Goal: Task Accomplishment & Management: Complete application form

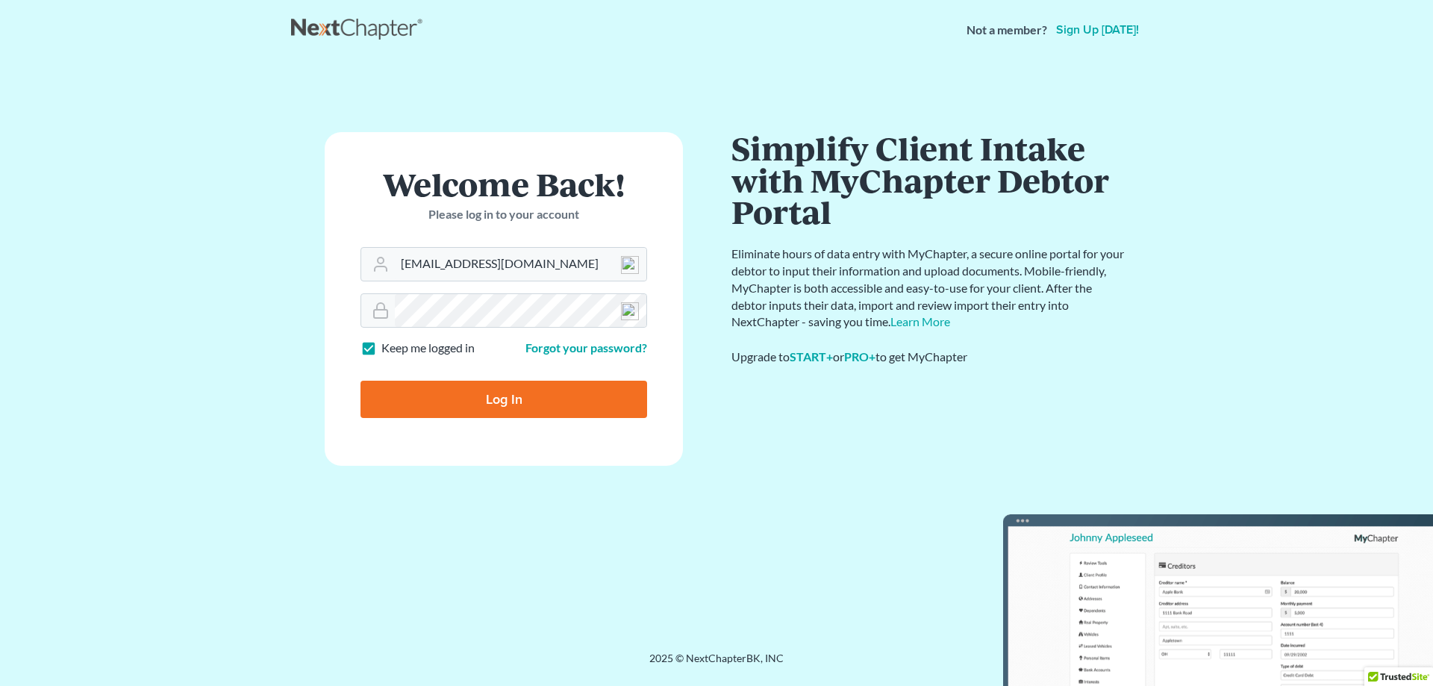
click at [499, 404] on input "Log In" at bounding box center [503, 399] width 287 height 37
type input "Thinking..."
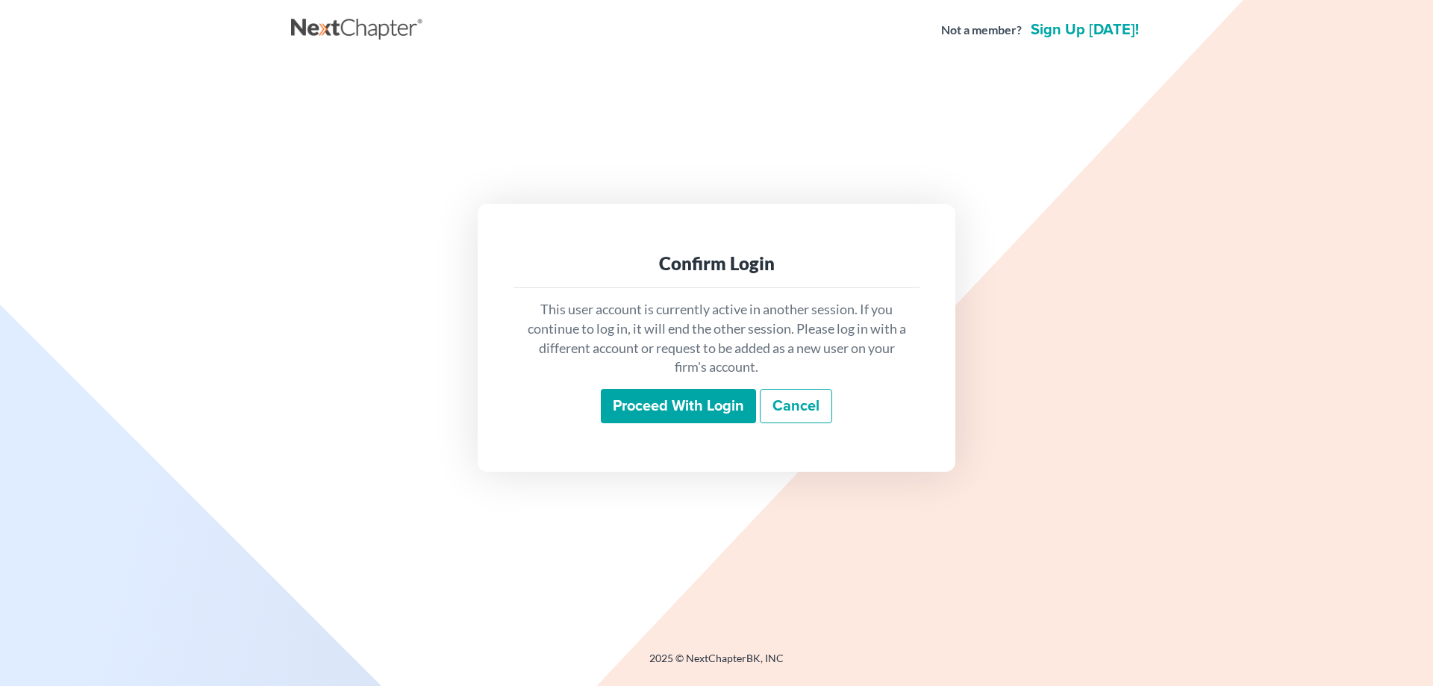
click at [666, 411] on input "Proceed with login" at bounding box center [678, 406] width 155 height 34
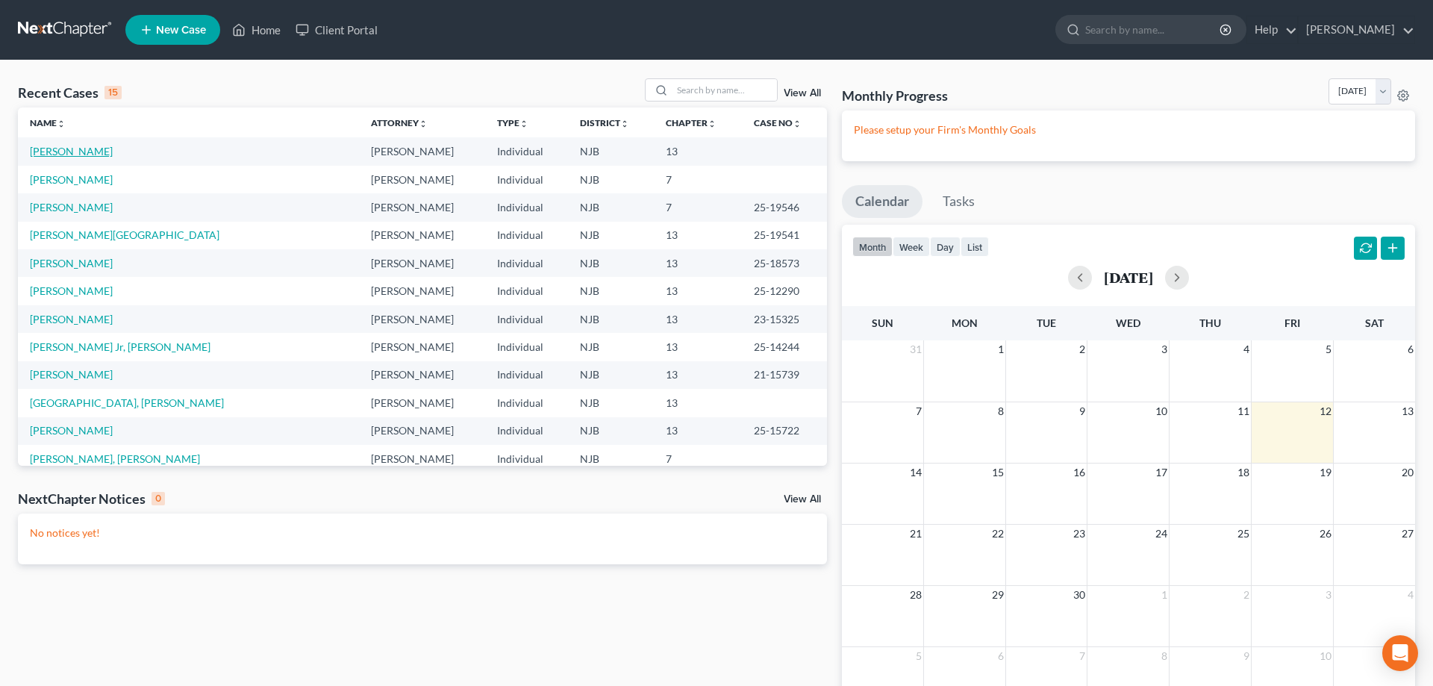
click at [82, 153] on link "[PERSON_NAME]" at bounding box center [71, 151] width 83 height 13
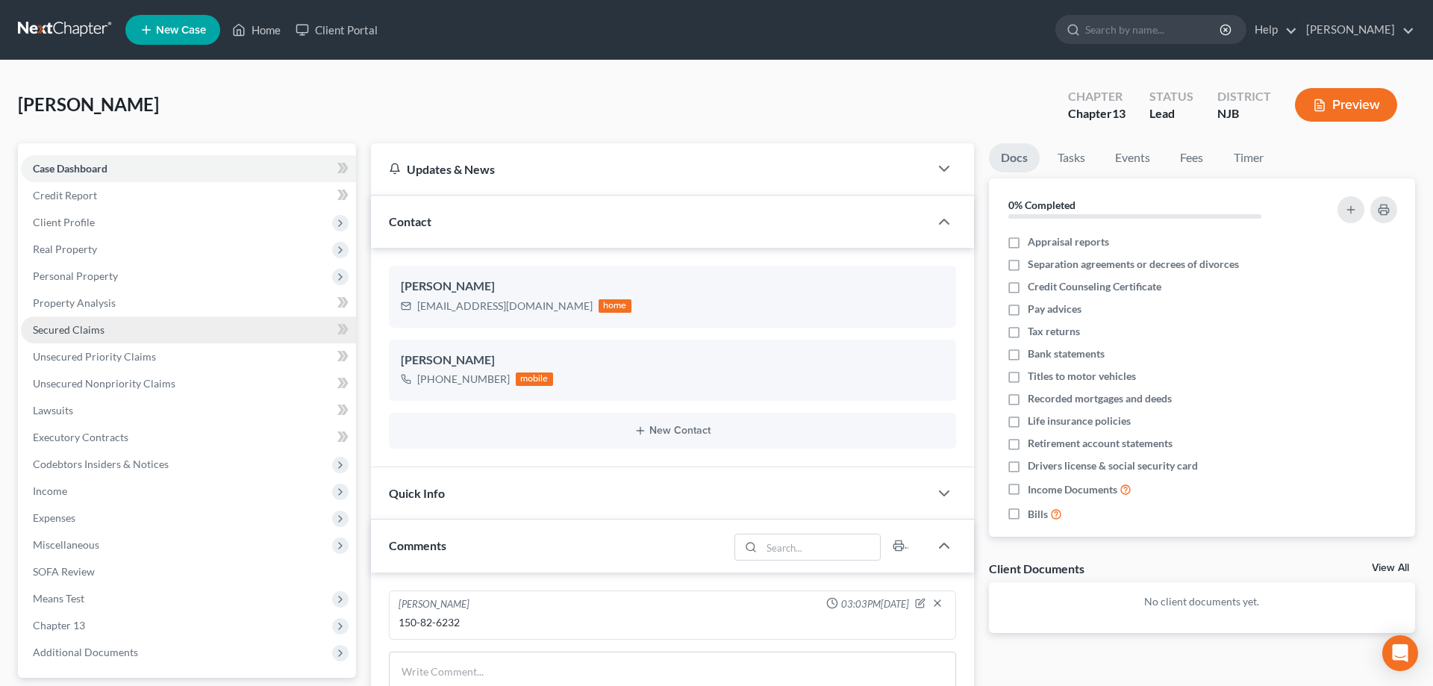
click at [78, 333] on span "Secured Claims" at bounding box center [69, 329] width 72 height 13
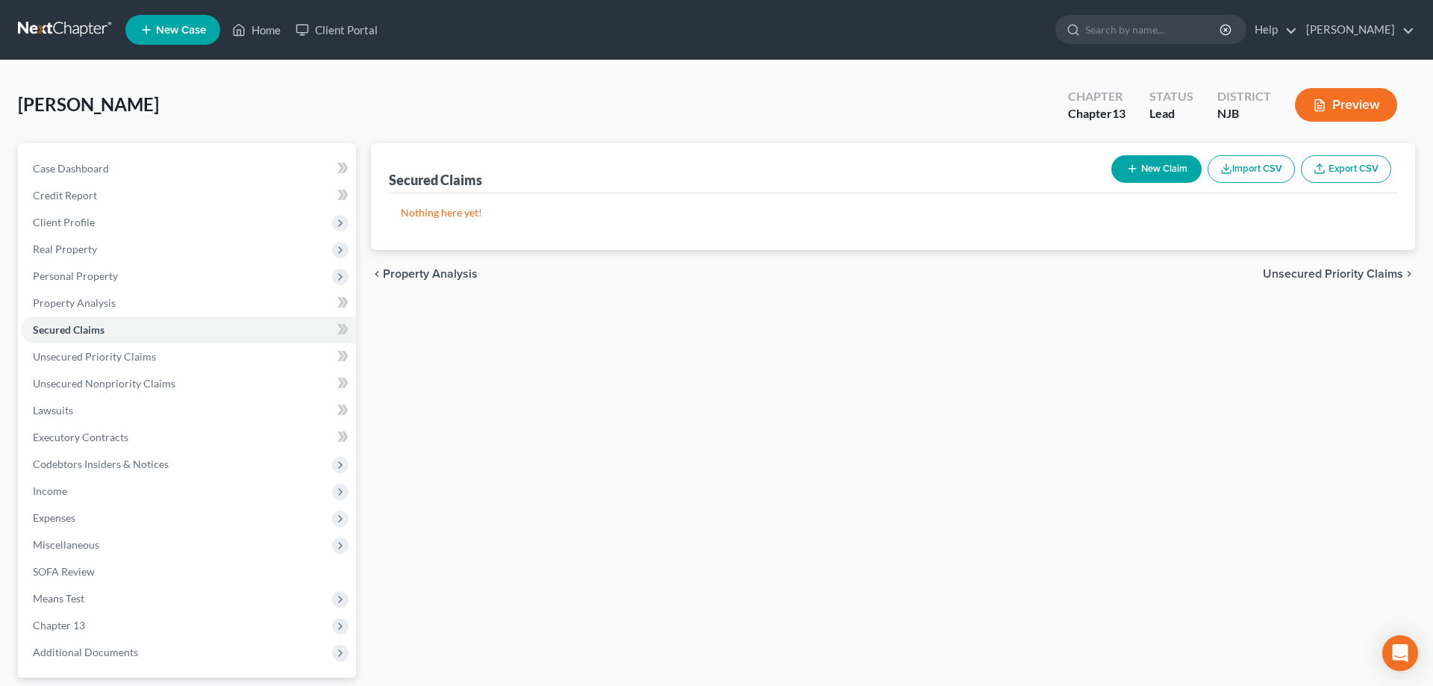
click at [1149, 164] on button "New Claim" at bounding box center [1156, 169] width 90 height 28
select select "0"
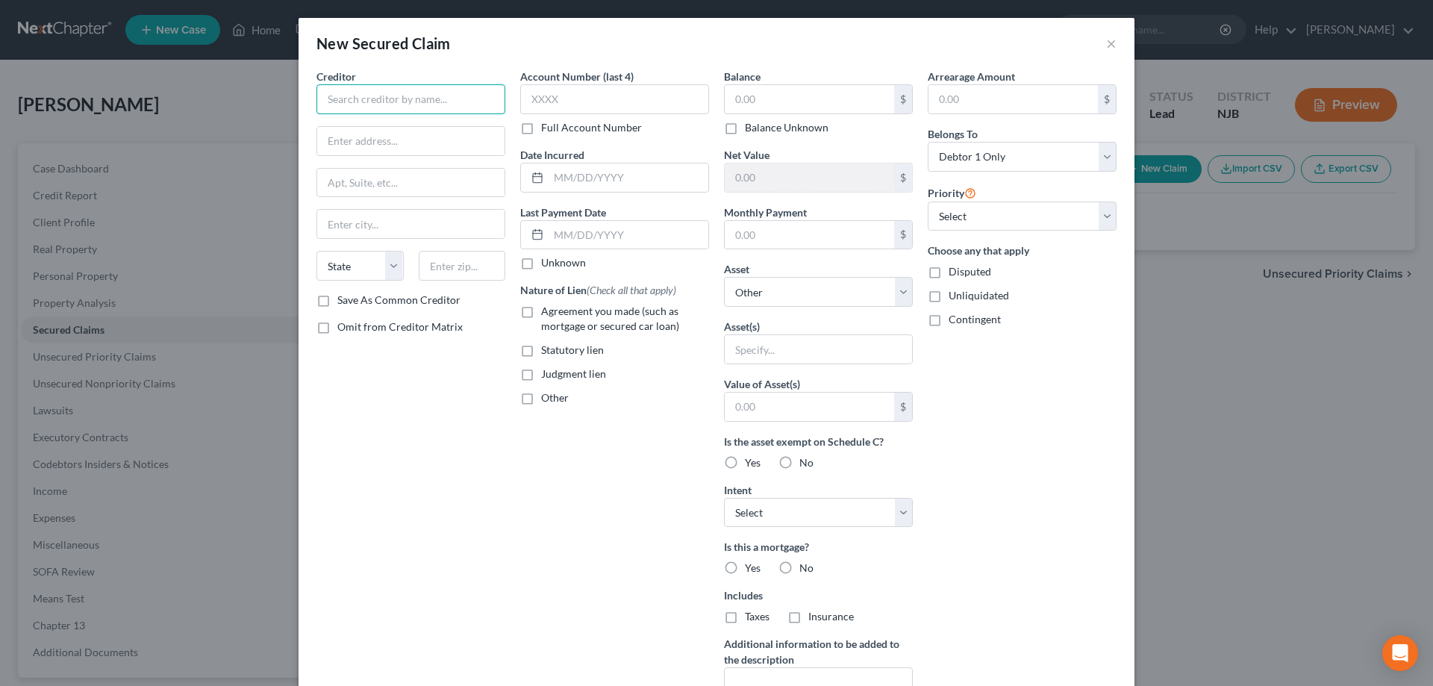
click at [395, 104] on input "text" at bounding box center [410, 99] width 189 height 30
click at [370, 100] on input "Fairton Aoaks" at bounding box center [410, 99] width 189 height 30
click at [378, 102] on input "Fairton Aoaks" at bounding box center [410, 99] width 189 height 30
type input "Fairton Oaks"
click at [370, 140] on input "text" at bounding box center [410, 141] width 187 height 28
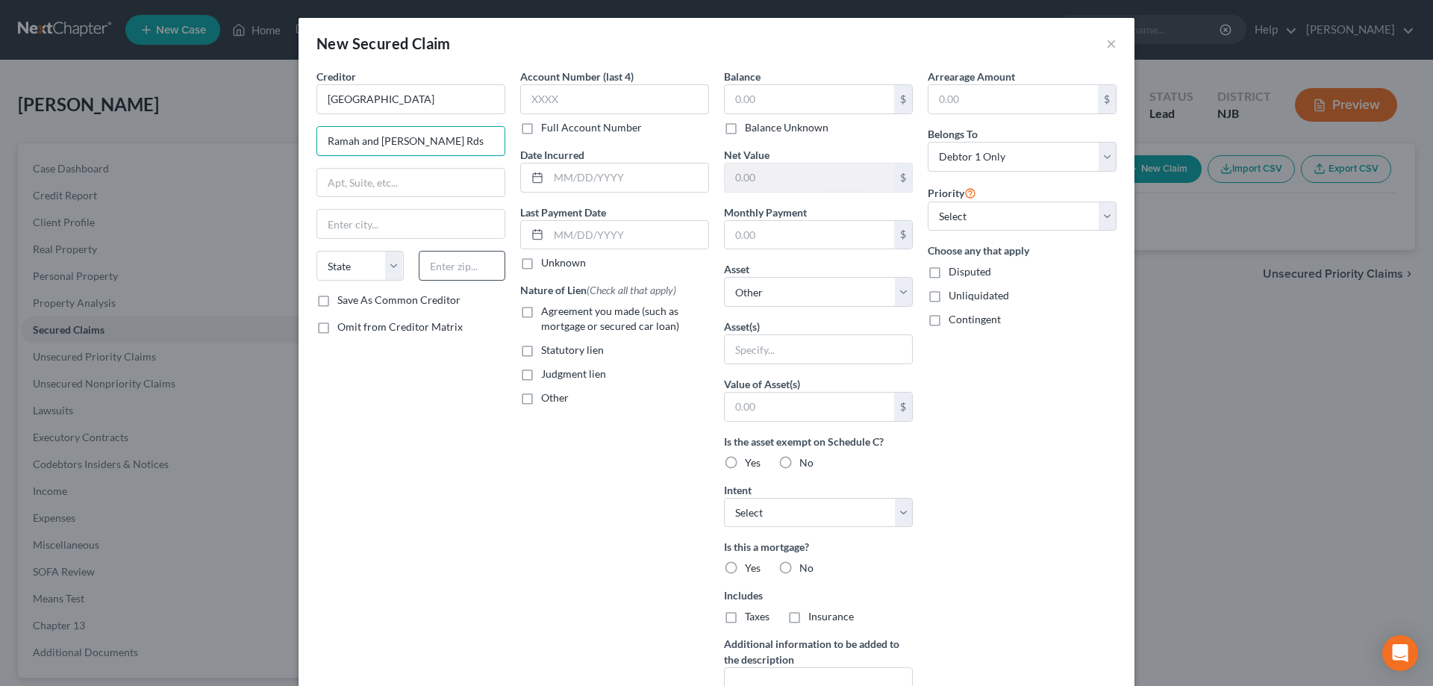
type input "Ramah and Clark Pond Rds"
click at [445, 266] on input "text" at bounding box center [462, 266] width 87 height 30
type input "08302"
type input "Bridgeton"
select select "33"
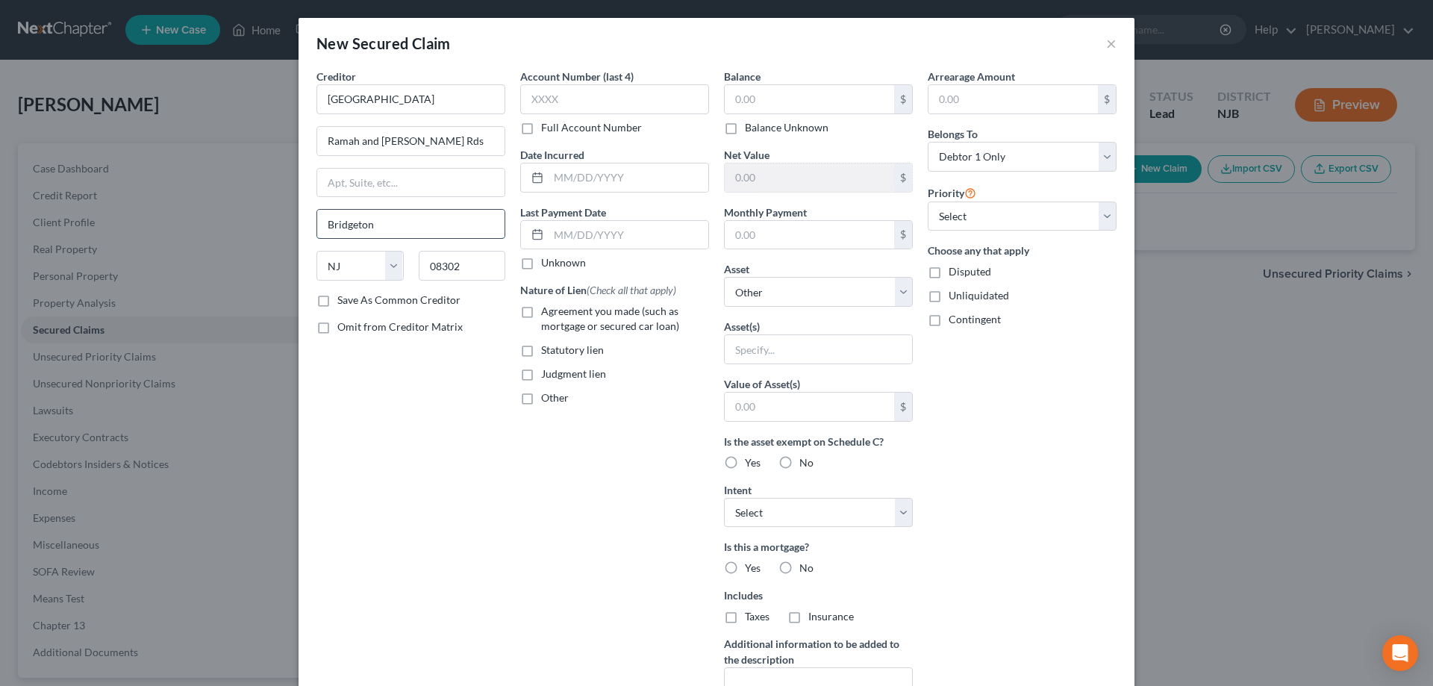
click at [439, 225] on input "Bridgeton" at bounding box center [410, 224] width 187 height 28
click at [752, 104] on input "text" at bounding box center [809, 99] width 169 height 28
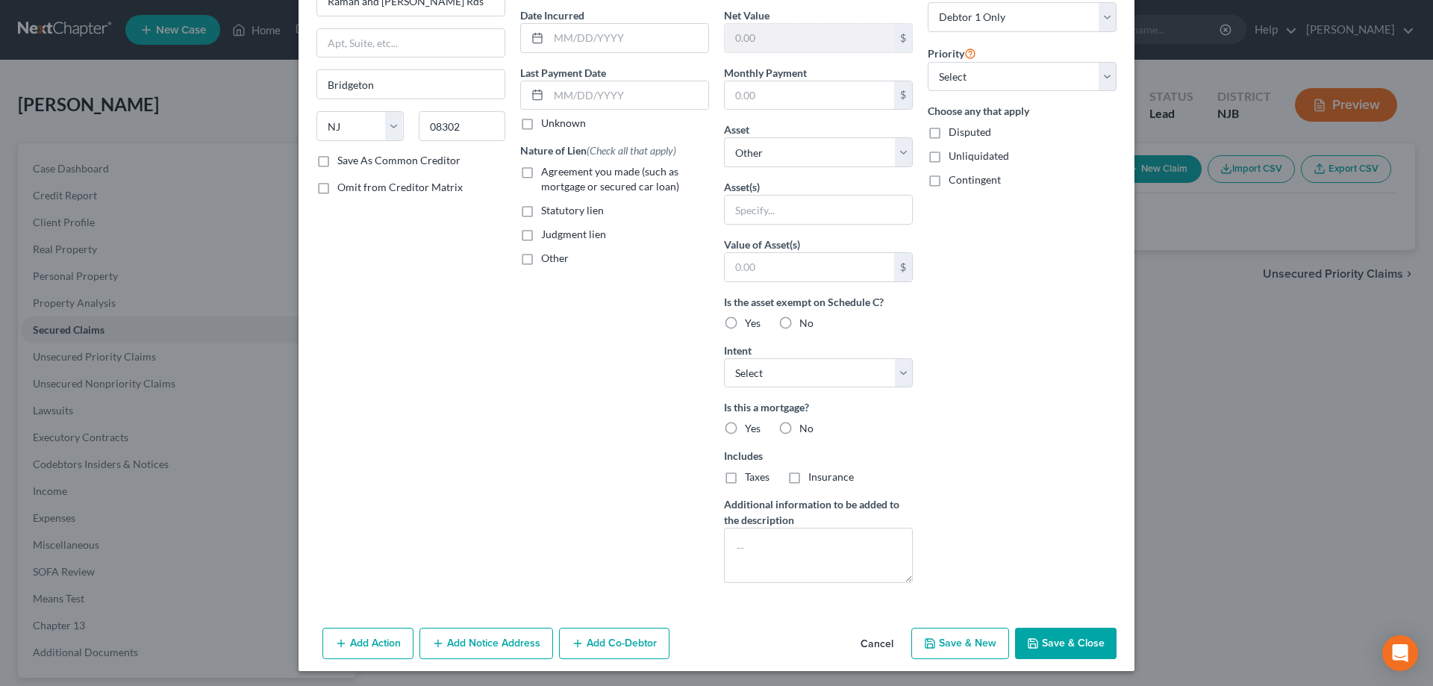
scroll to position [143, 0]
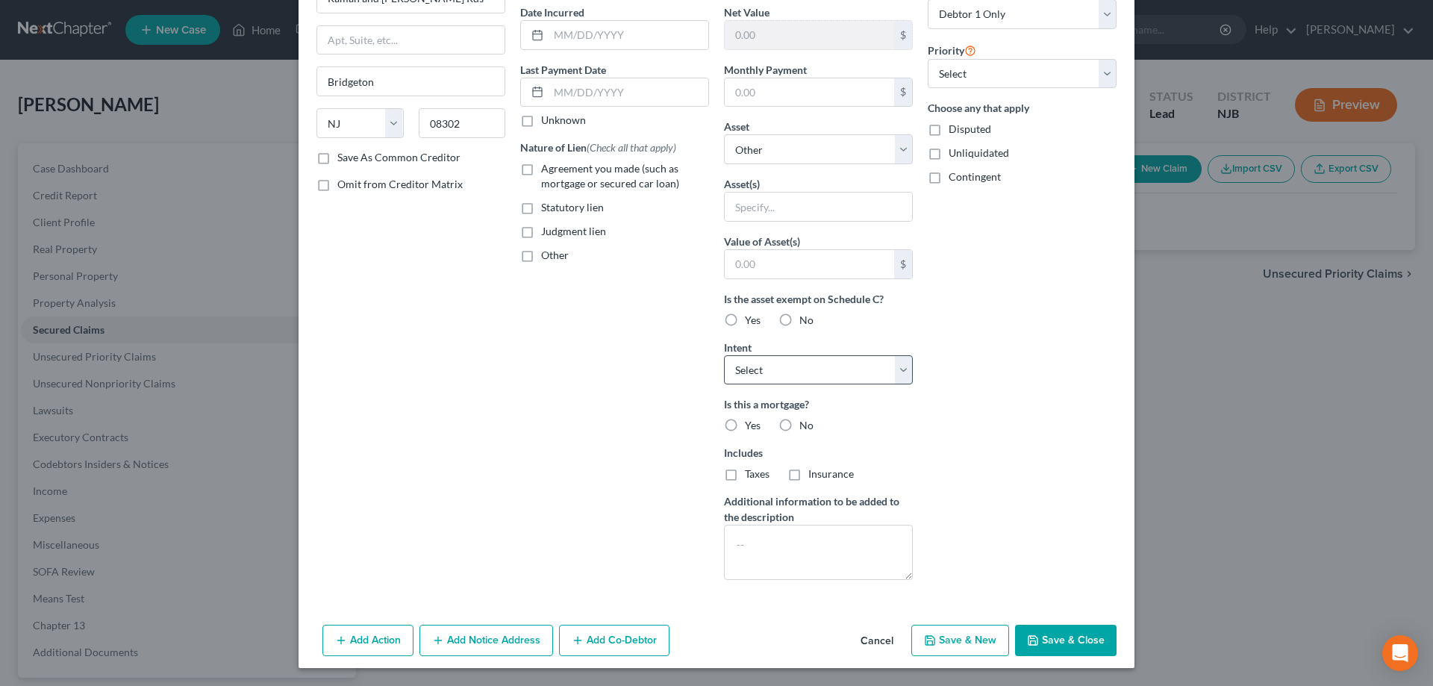
type input "6,000"
click at [724, 355] on select "Select Surrender Redeem Reaffirm Avoid Other" at bounding box center [818, 370] width 189 height 30
select select "4"
click option "Other" at bounding box center [0, 0] width 0 height 0
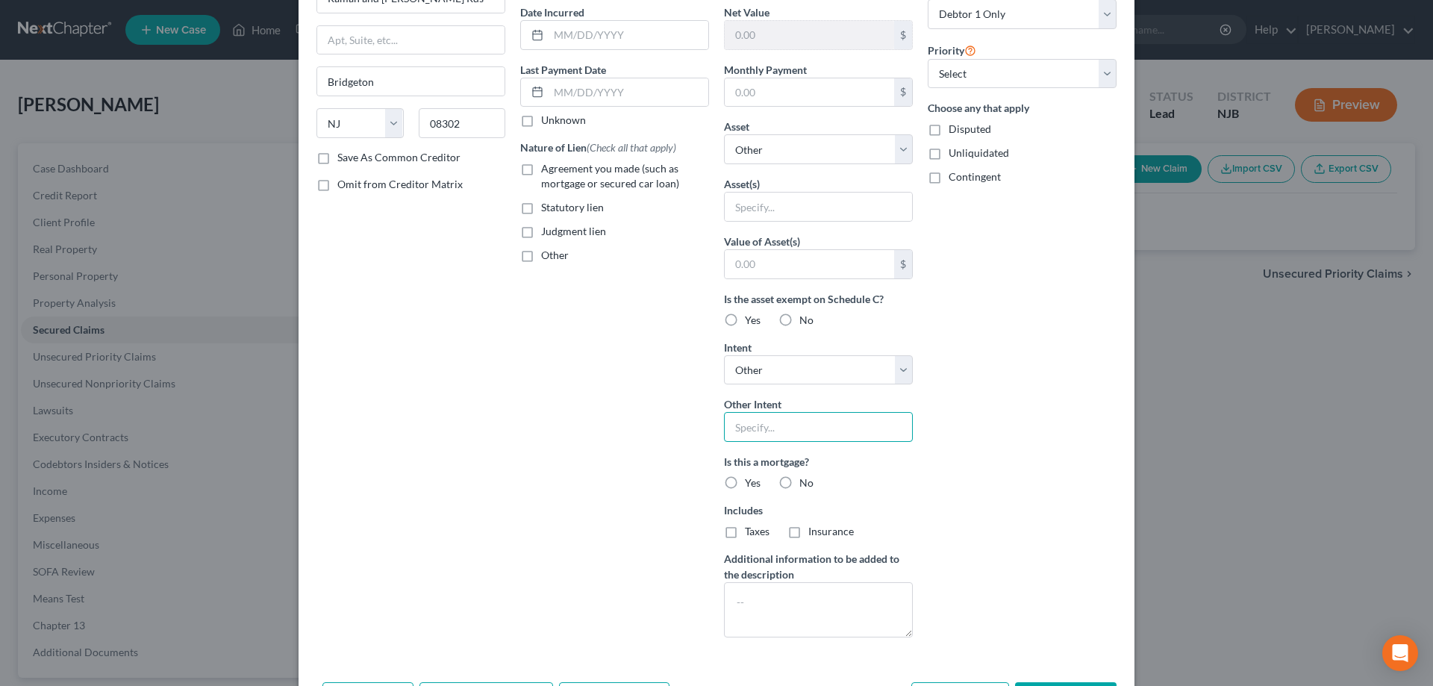
click at [748, 425] on input "text" at bounding box center [818, 427] width 189 height 30
type input "Assume"
click at [799, 483] on label "No" at bounding box center [806, 482] width 14 height 15
click at [805, 483] on input "No" at bounding box center [810, 480] width 10 height 10
radio input "true"
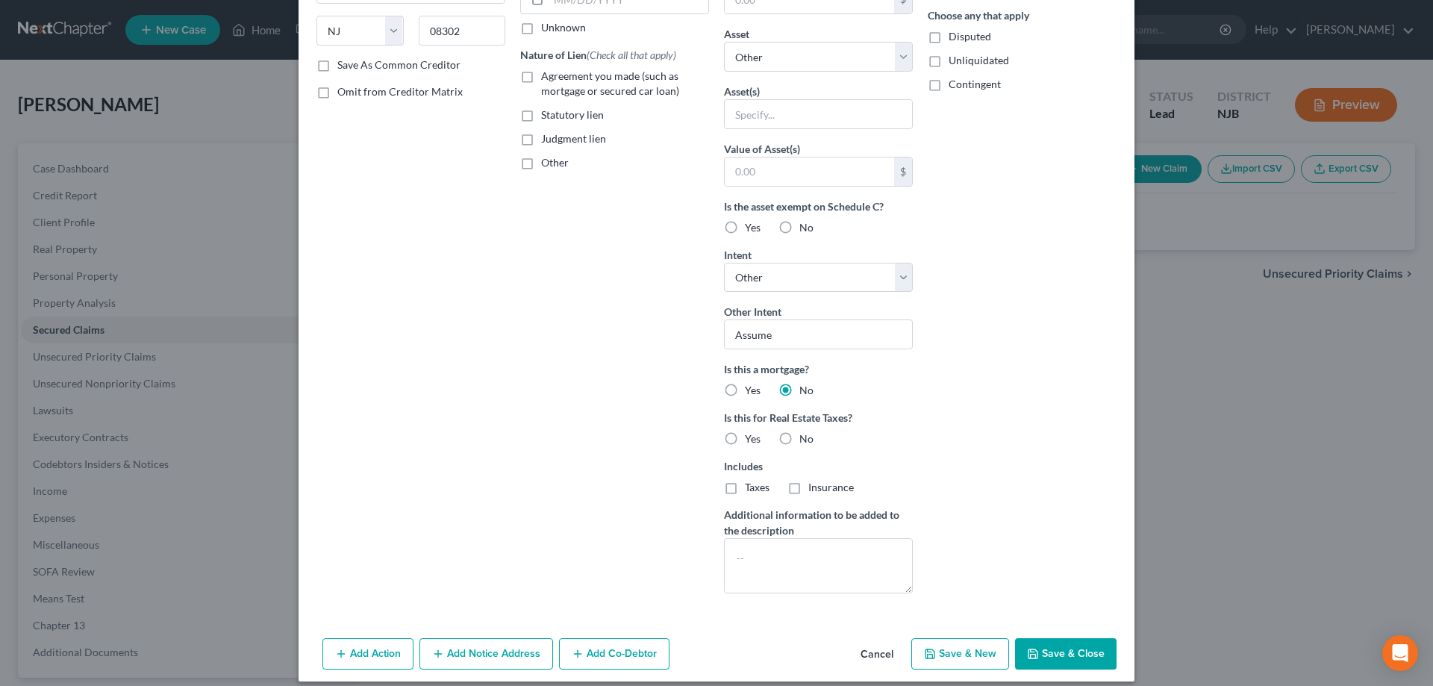
scroll to position [248, 0]
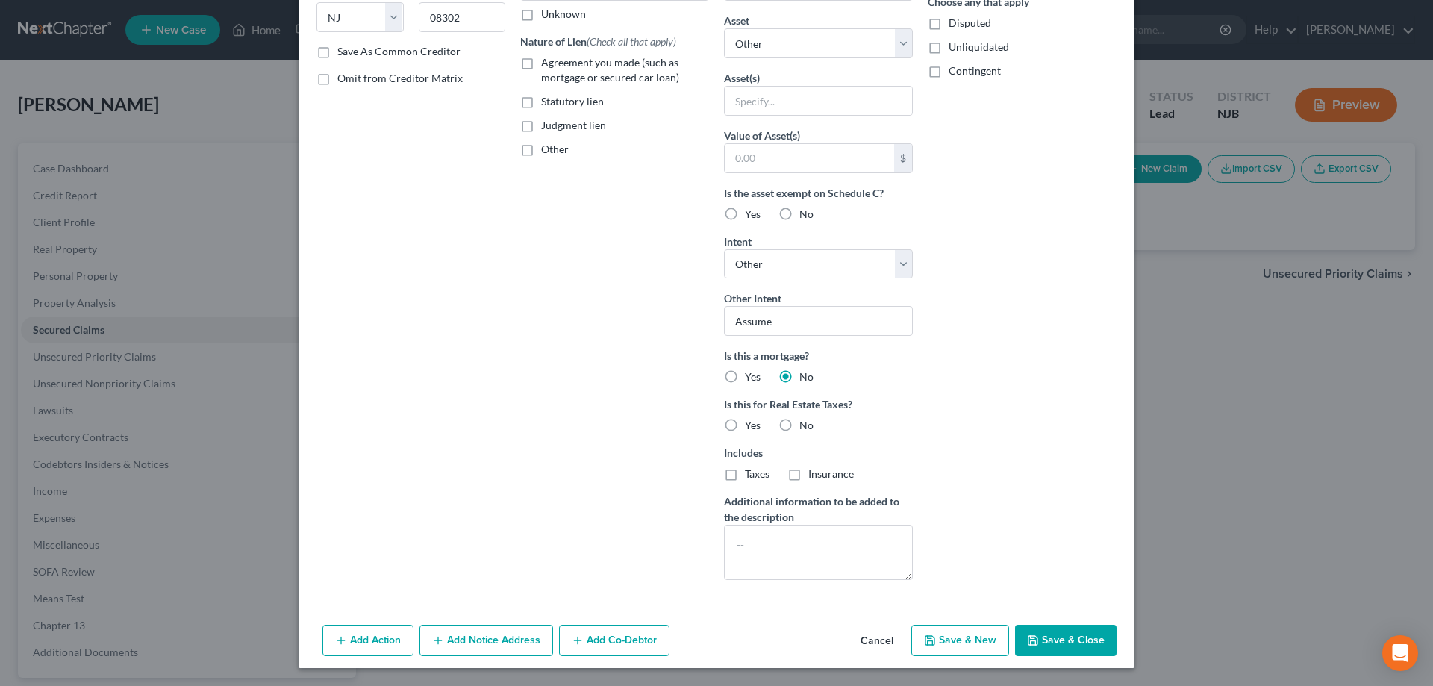
click at [799, 428] on label "No" at bounding box center [806, 425] width 14 height 15
click at [805, 428] on input "No" at bounding box center [810, 423] width 10 height 10
radio input "true"
click at [733, 542] on textarea at bounding box center [818, 552] width 189 height 55
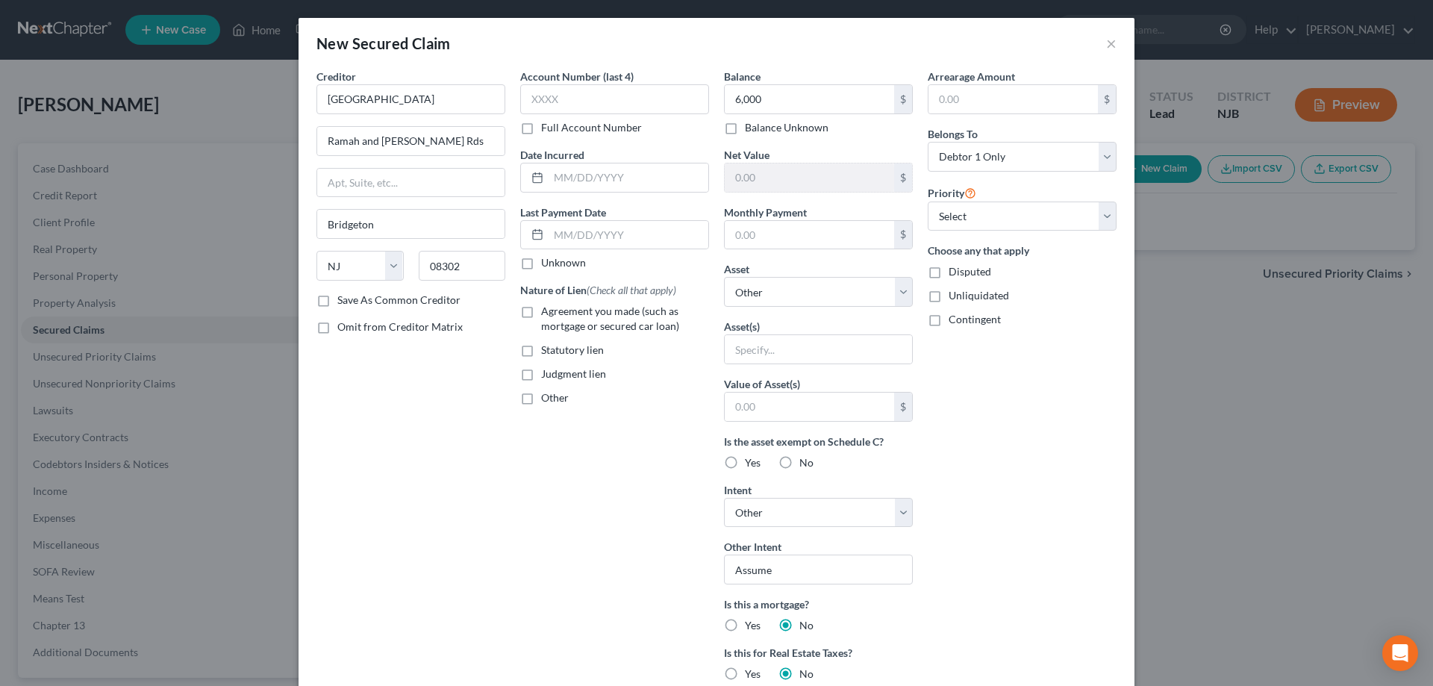
type textarea "Rent arrears"
click at [541, 313] on label "Agreement you made (such as mortgage or secured car loan)" at bounding box center [625, 319] width 168 height 30
click at [547, 313] on input "Agreement you made (such as mortgage or secured car loan)" at bounding box center [552, 309] width 10 height 10
checkbox input "true"
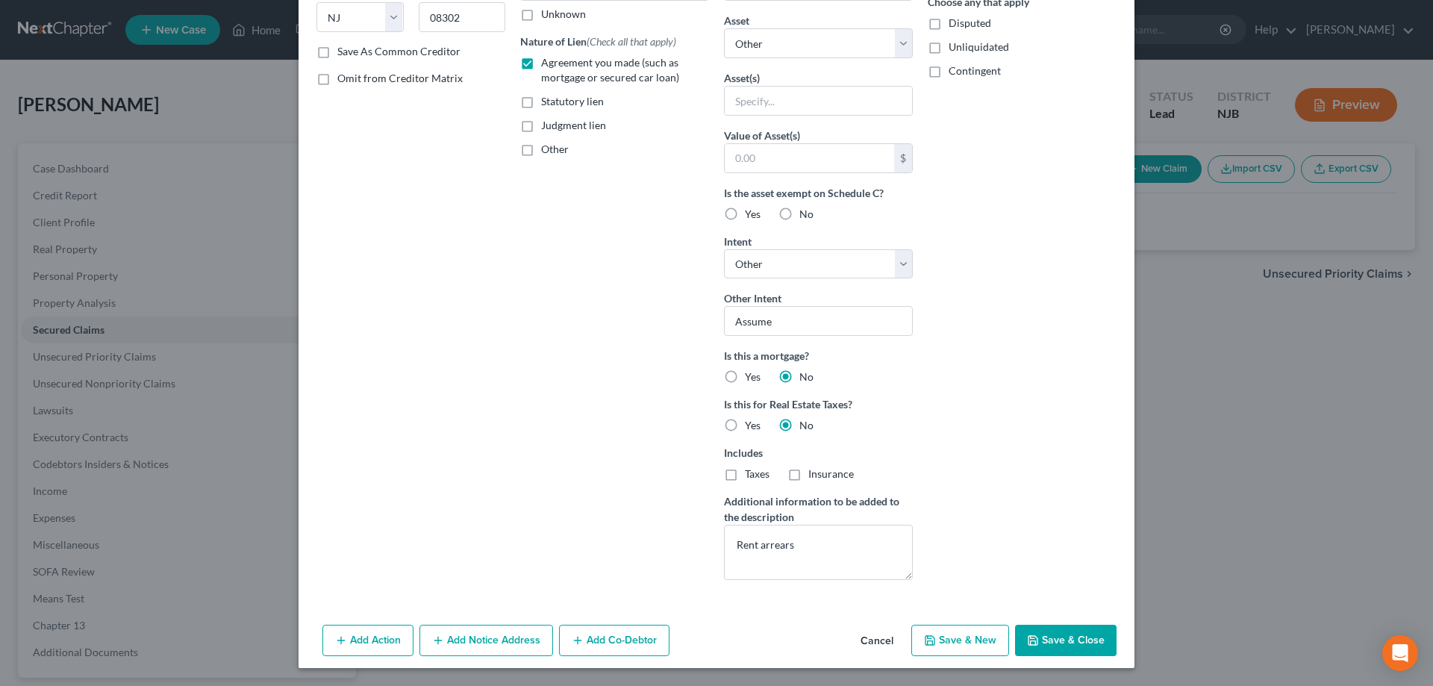
click at [1080, 642] on button "Save & Close" at bounding box center [1065, 640] width 101 height 31
select select
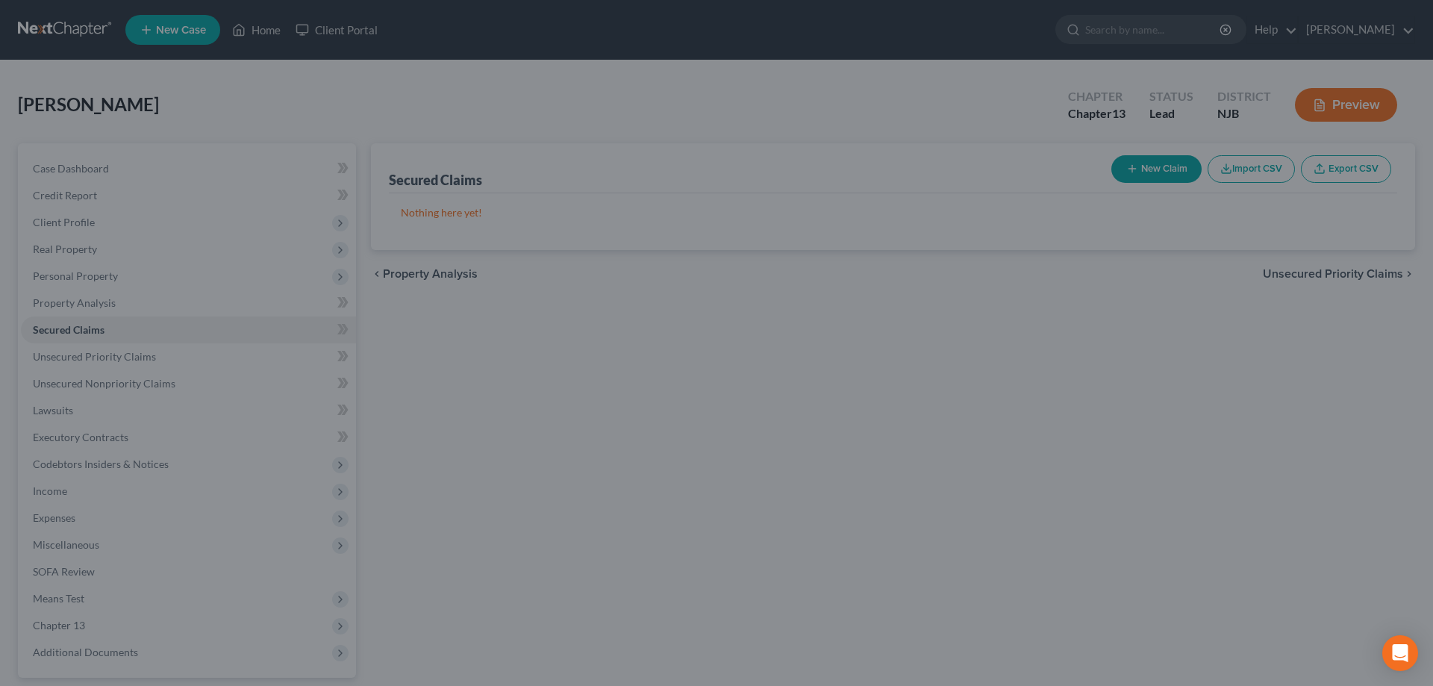
scroll to position [85, 0]
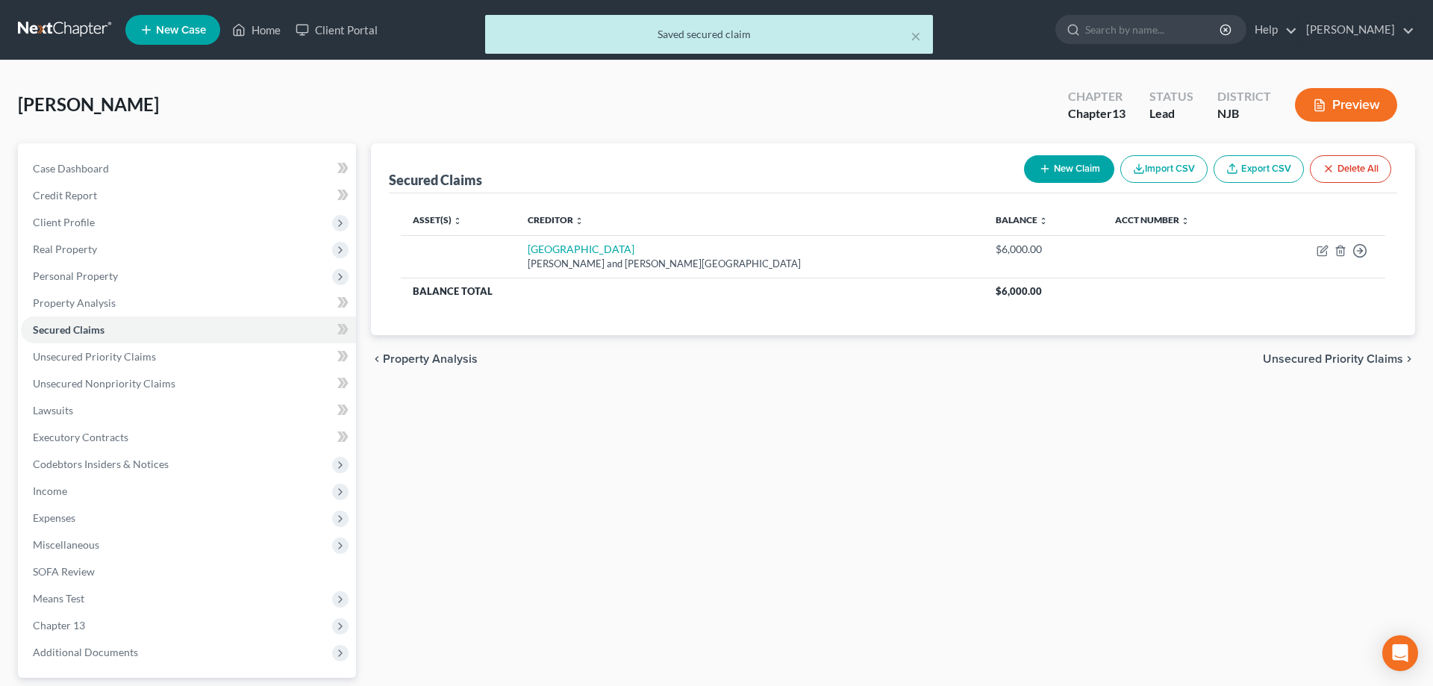
click at [1069, 163] on button "New Claim" at bounding box center [1069, 169] width 90 height 28
select select "0"
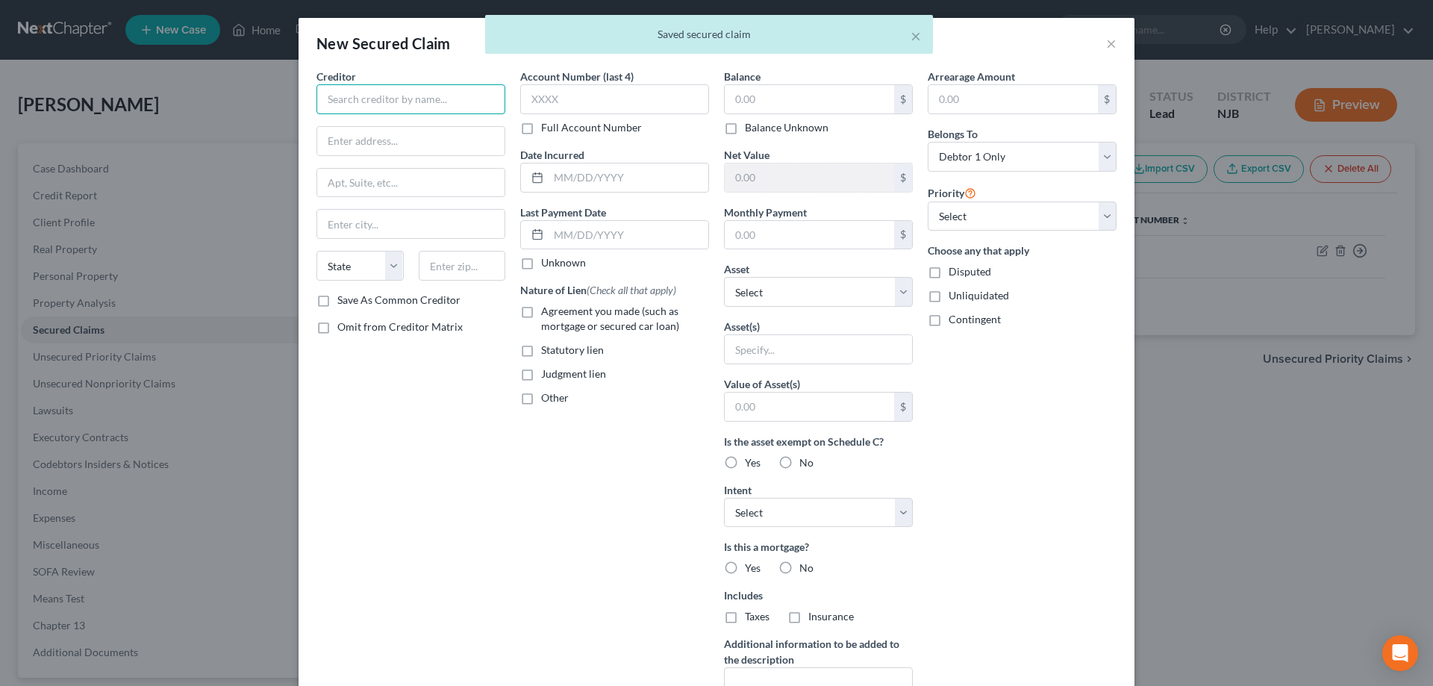
click at [390, 110] on input "text" at bounding box center [410, 99] width 189 height 30
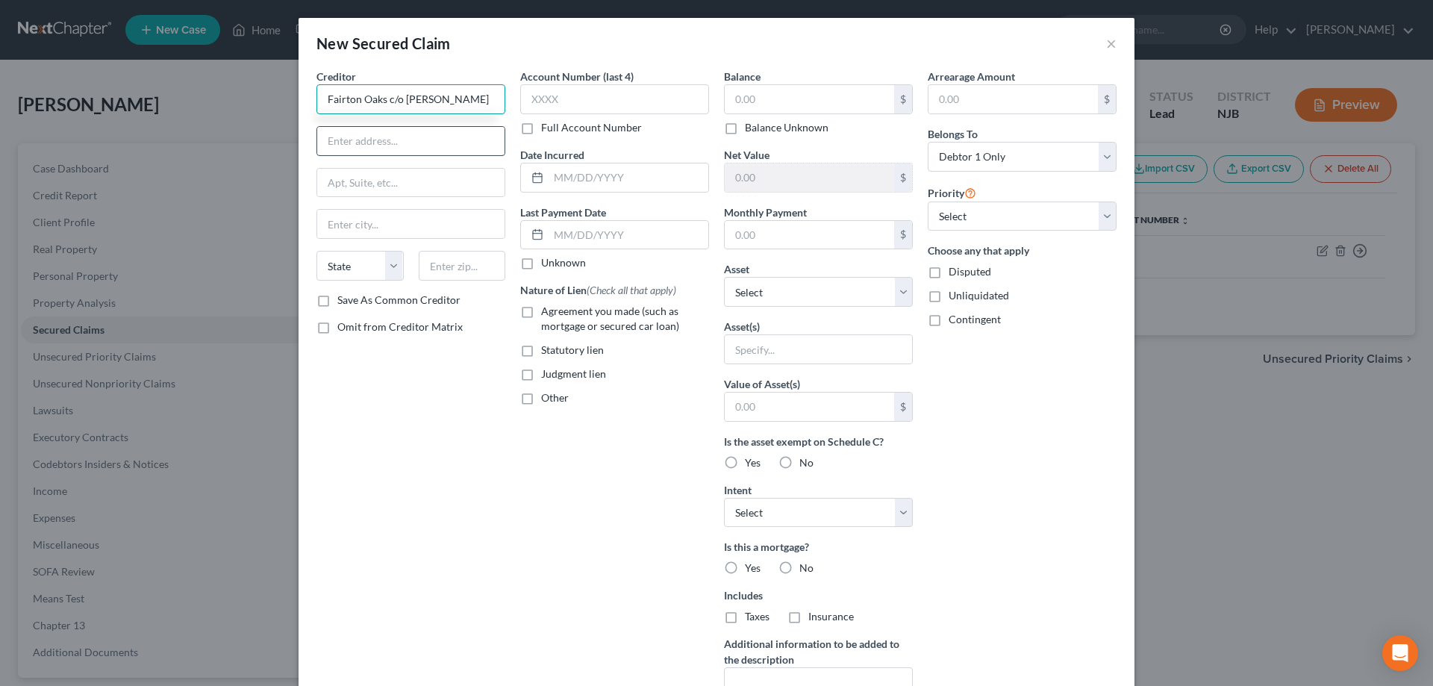
type input "Fairton Oaks c/o Stephan Kornas"
click at [384, 148] on input "text" at bounding box center [410, 141] width 187 height 28
type input "Juniper Bus Plaza #1F"
click at [355, 192] on input "text" at bounding box center [410, 183] width 187 height 28
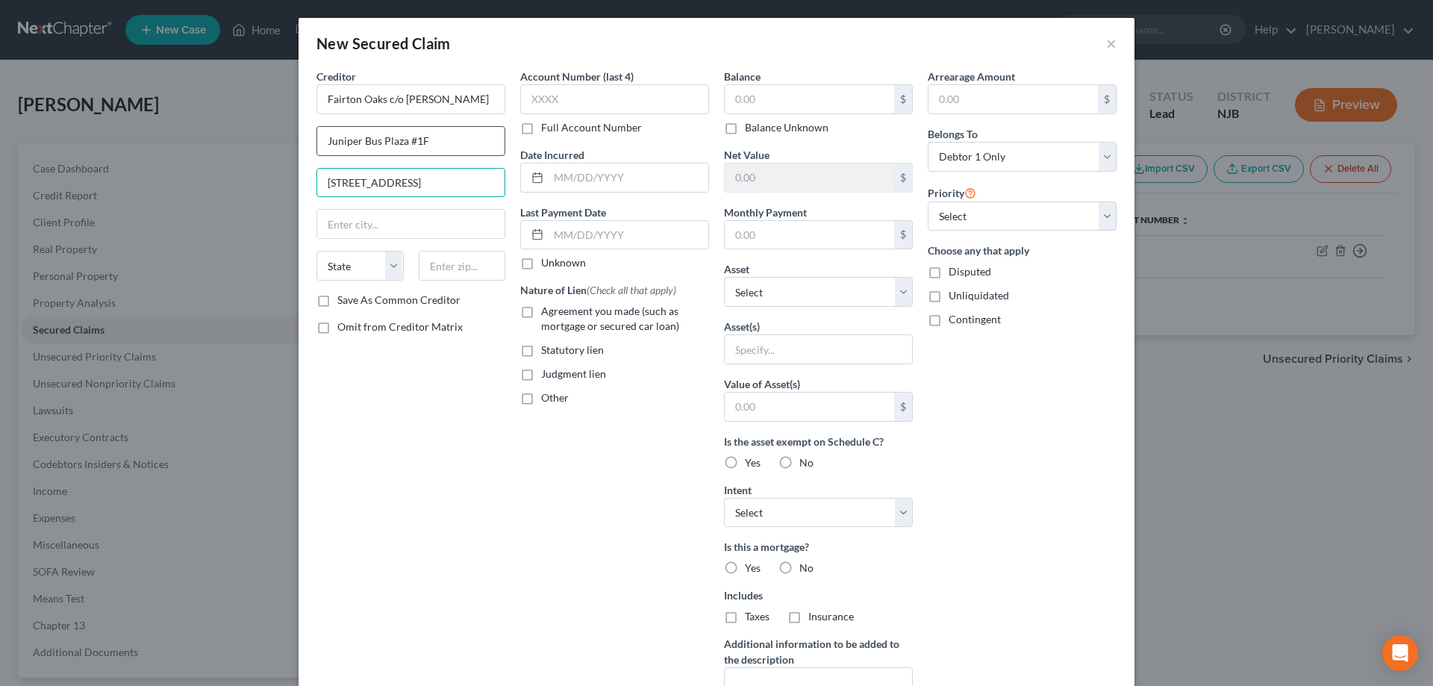
type input "3499 Rte 9 N # 1F"
click at [440, 148] on input "Juniper Bus Plaza #1F" at bounding box center [410, 141] width 187 height 28
click at [381, 143] on input "Juniper Bus Plaza" at bounding box center [410, 141] width 187 height 28
type input "Juniper Business Plaza"
click at [433, 259] on input "text" at bounding box center [462, 266] width 87 height 30
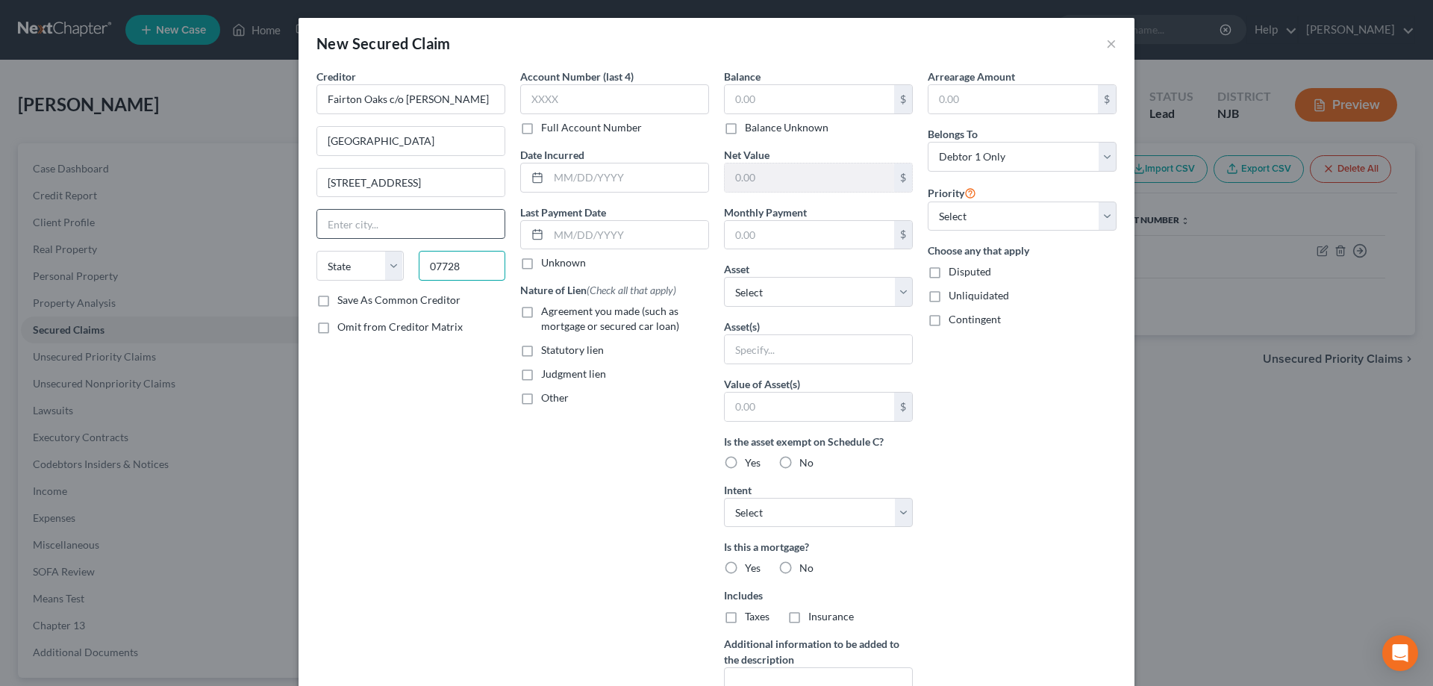
type input "07728"
click at [442, 216] on input "text" at bounding box center [410, 224] width 187 height 28
type input "Freehold"
select select "33"
click at [771, 101] on input "text" at bounding box center [809, 99] width 169 height 28
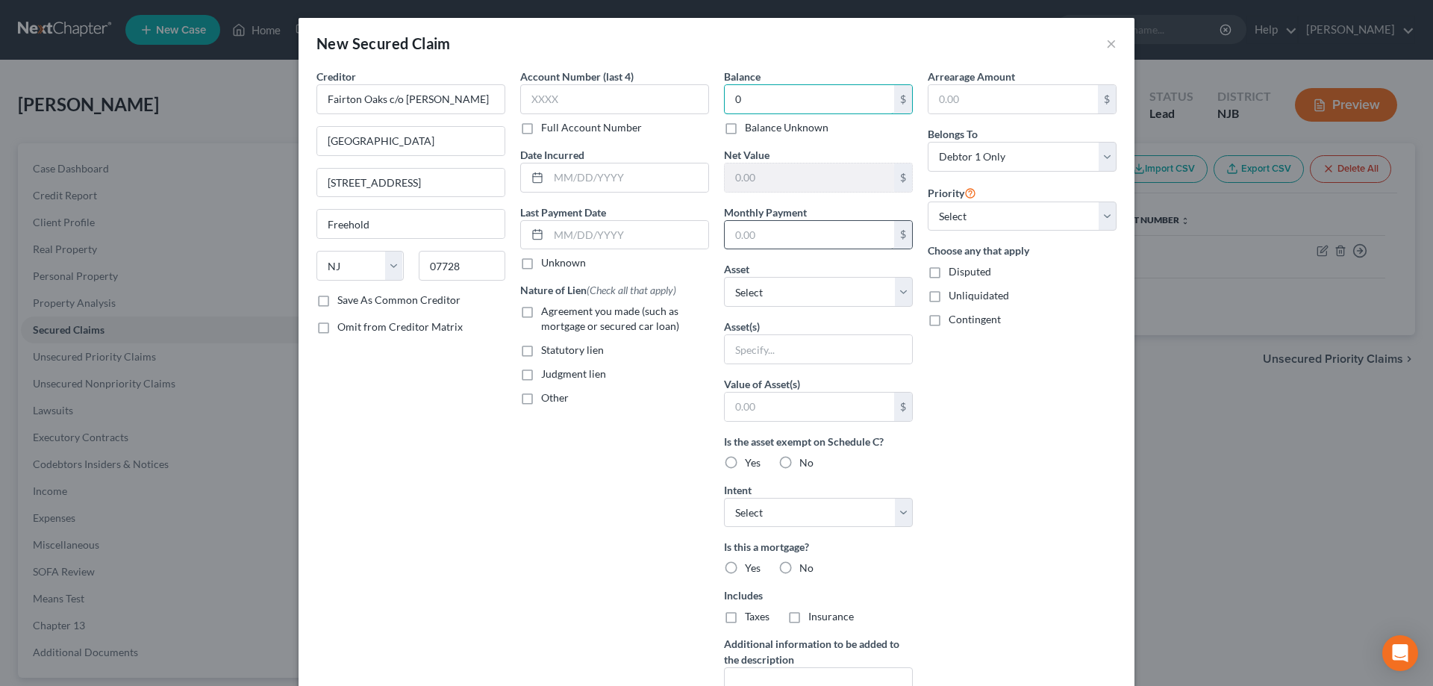
type input "0"
click at [751, 233] on input "text" at bounding box center [809, 235] width 169 height 28
type input "720"
click at [724, 277] on select "Select Other Multiple Assets Collectibles Of Value - 60 books - $30.0 Electroni…" at bounding box center [818, 292] width 189 height 30
click at [763, 295] on select "Select Other Multiple Assets Collectibles Of Value - 60 books - $30.0 Electroni…" at bounding box center [818, 292] width 189 height 30
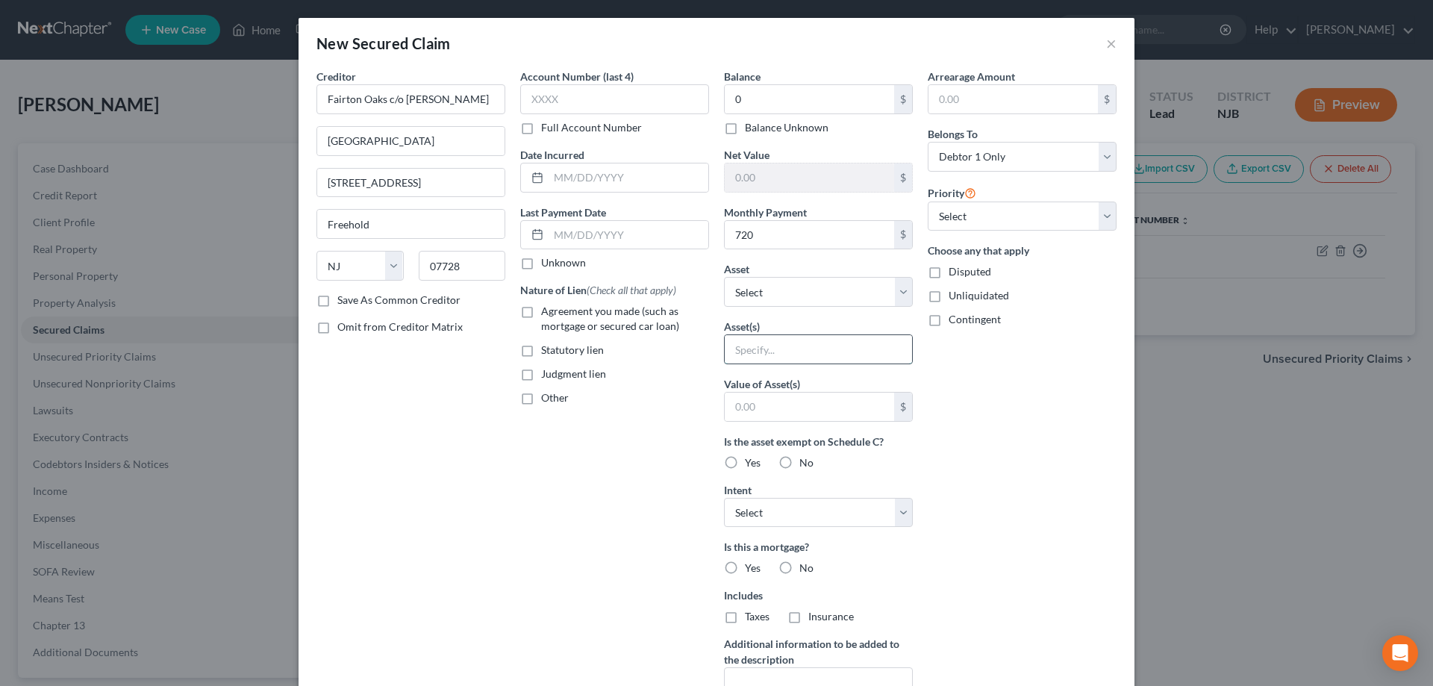
click at [747, 351] on input "text" at bounding box center [818, 349] width 187 height 28
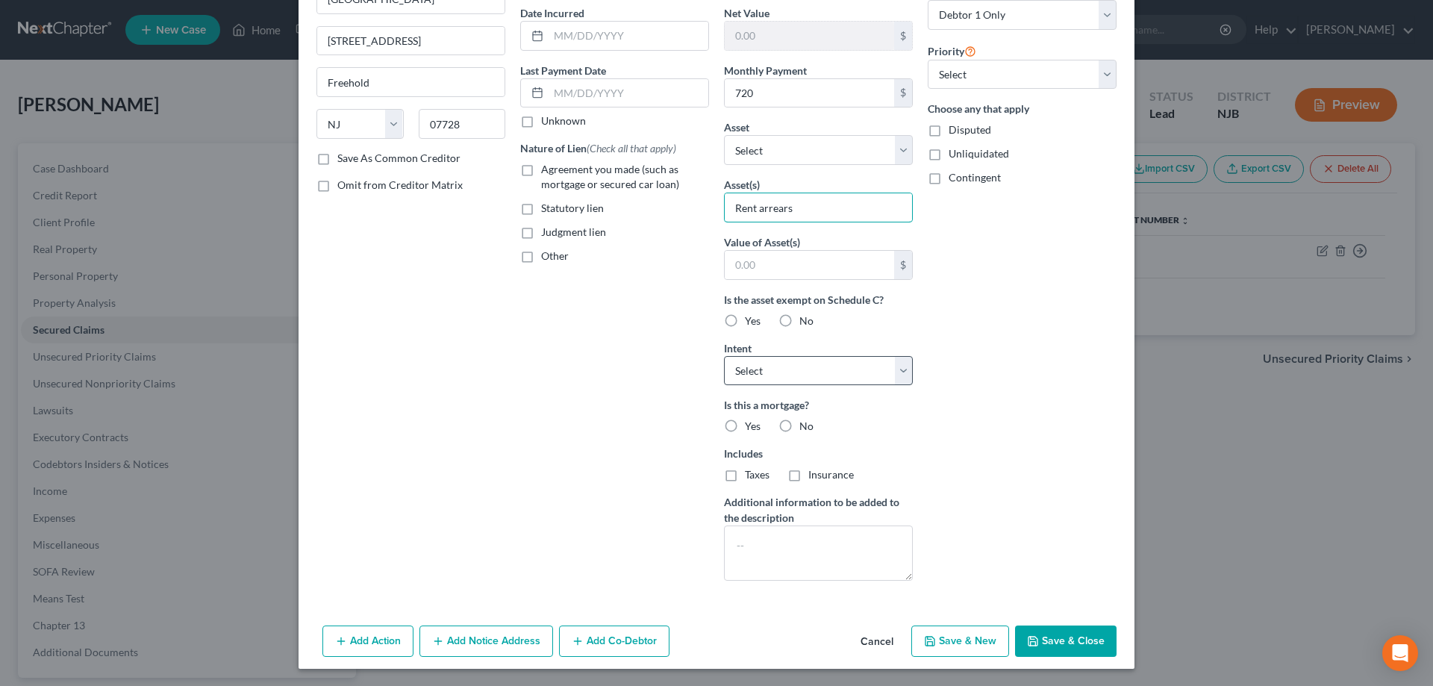
scroll to position [143, 0]
type input "Rent arrears"
click at [799, 423] on label "No" at bounding box center [806, 425] width 14 height 15
click at [805, 423] on input "No" at bounding box center [810, 423] width 10 height 10
radio input "true"
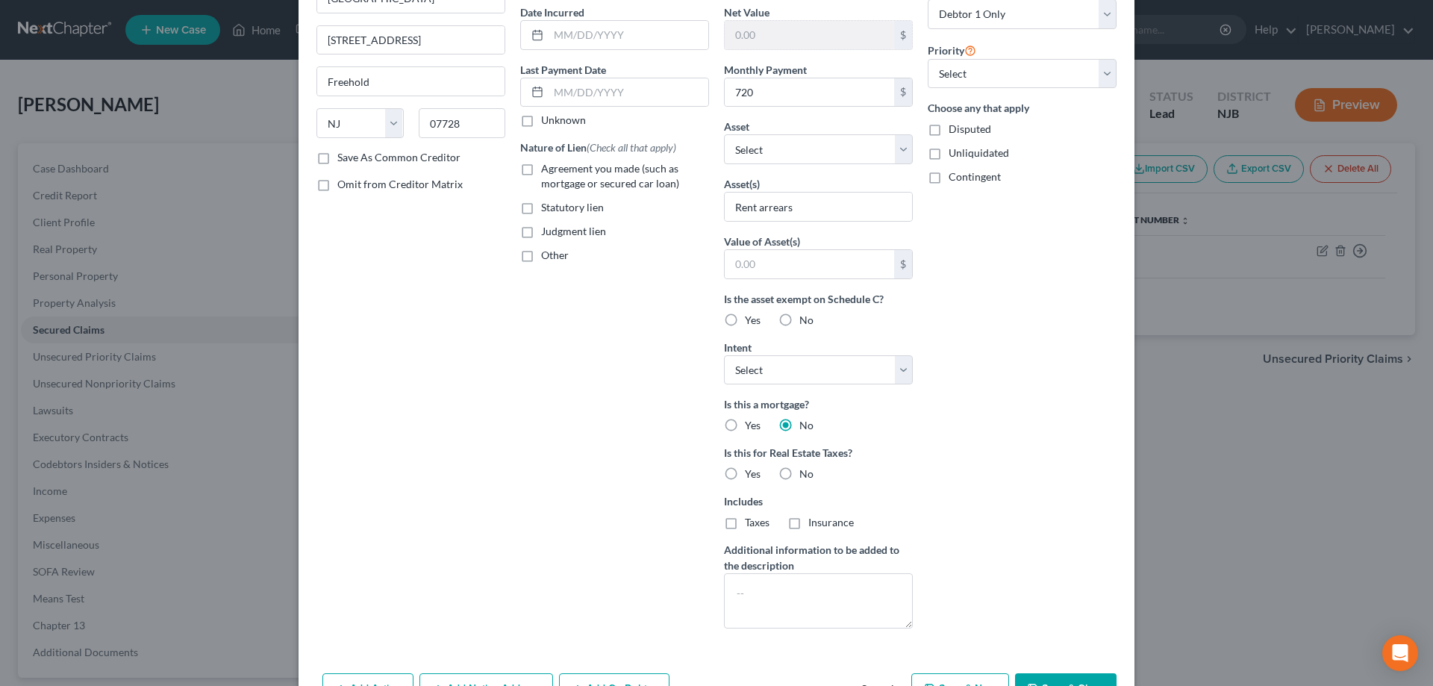
click at [799, 472] on label "No" at bounding box center [806, 473] width 14 height 15
click at [805, 472] on input "No" at bounding box center [810, 471] width 10 height 10
radio input "true"
click at [724, 355] on select "Select Surrender Redeem Reaffirm Avoid Other" at bounding box center [818, 370] width 189 height 30
select select "4"
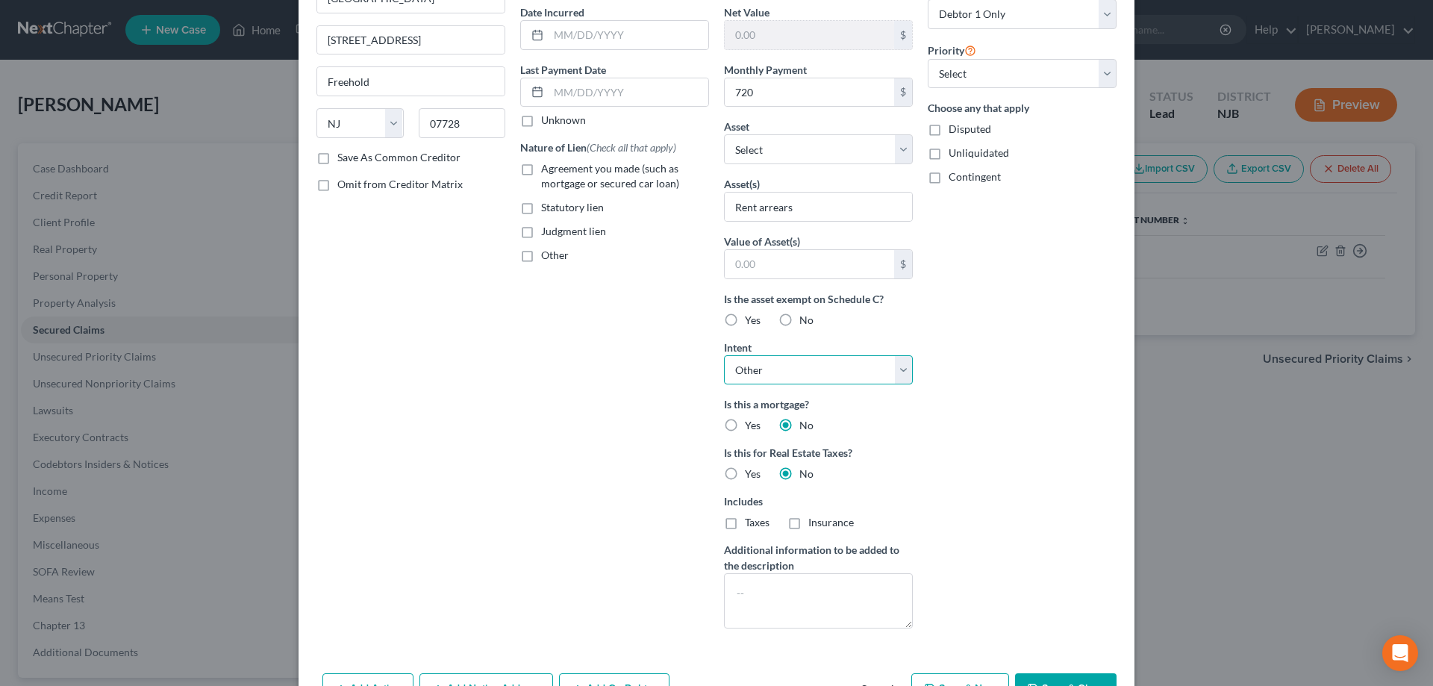
click option "Other" at bounding box center [0, 0] width 0 height 0
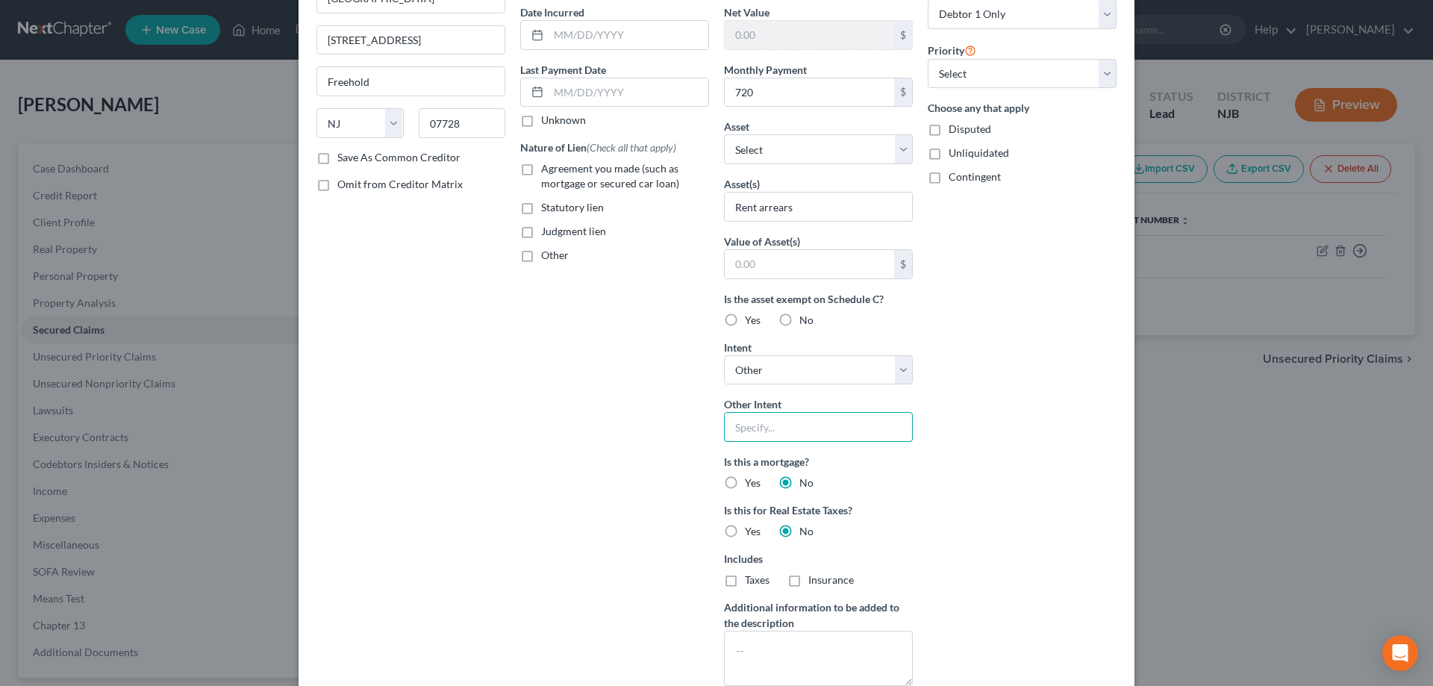
click at [764, 437] on input "text" at bounding box center [818, 427] width 189 height 30
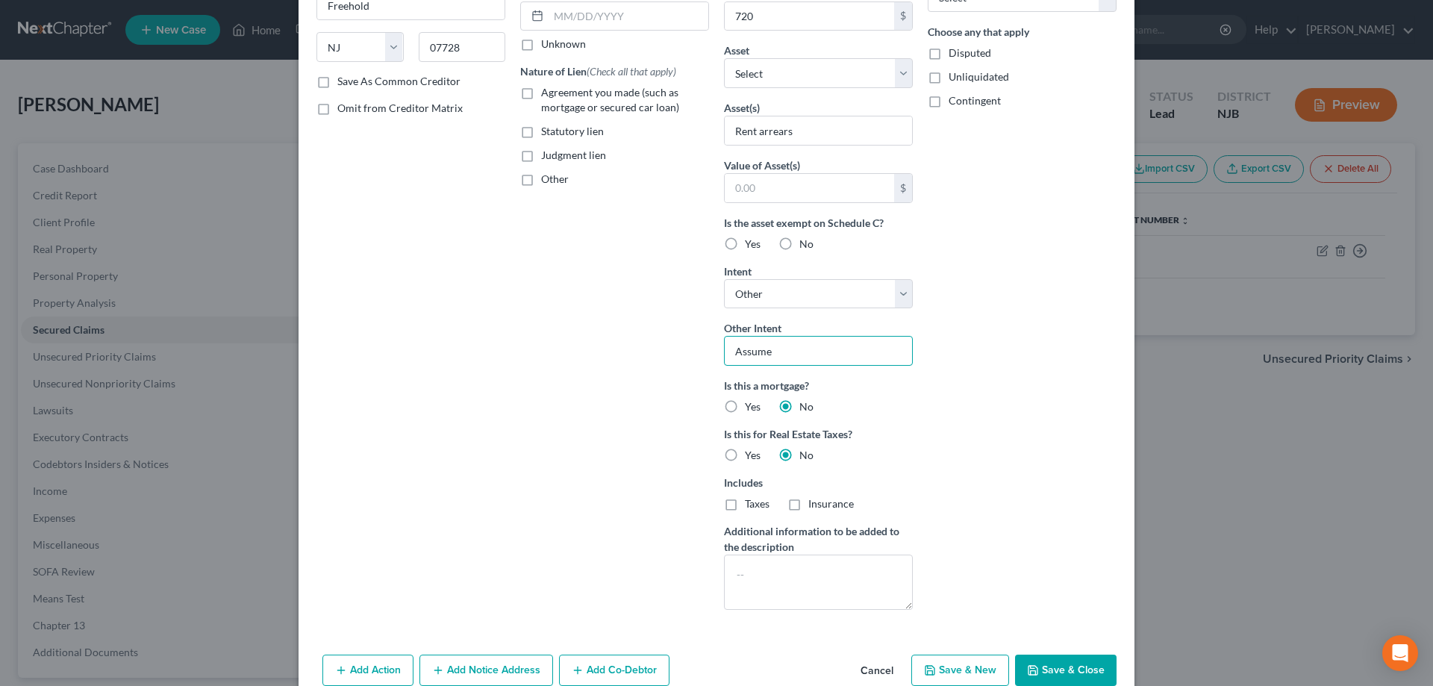
scroll to position [248, 0]
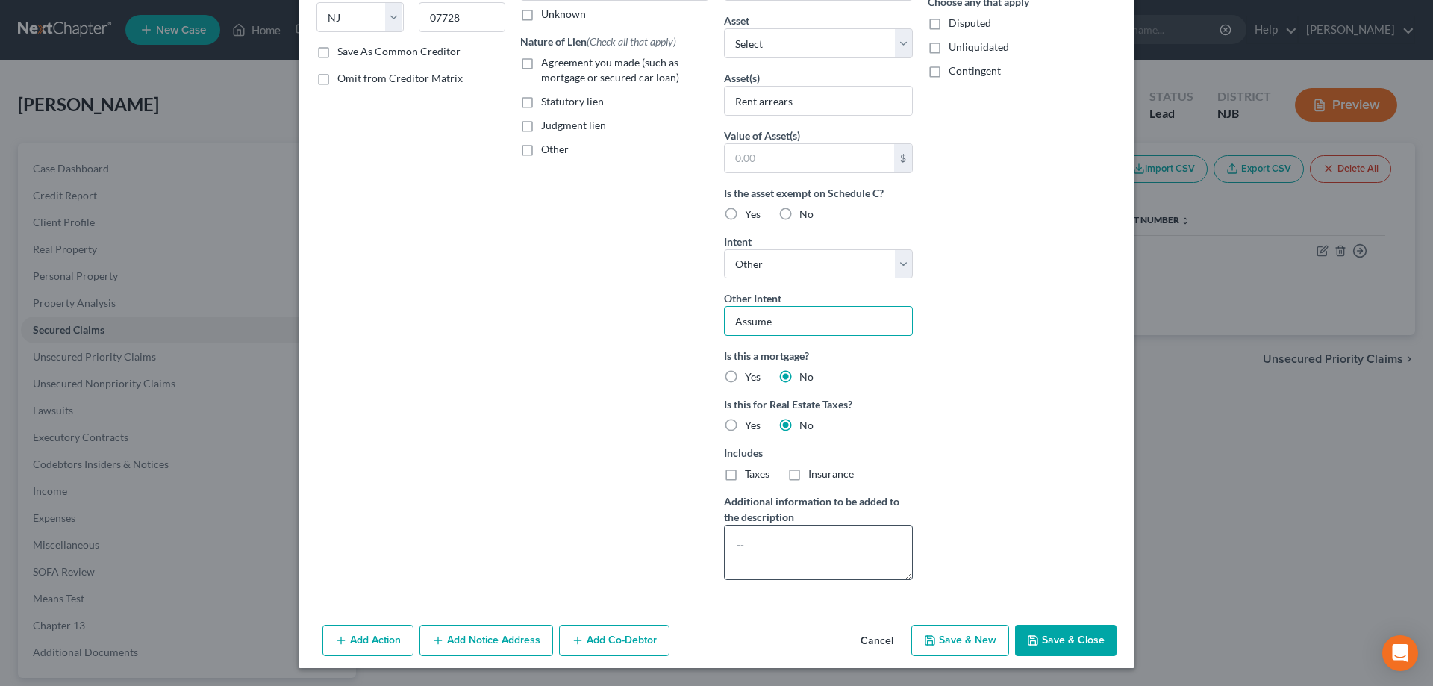
type input "Assume"
click at [745, 538] on textarea at bounding box center [818, 552] width 189 height 55
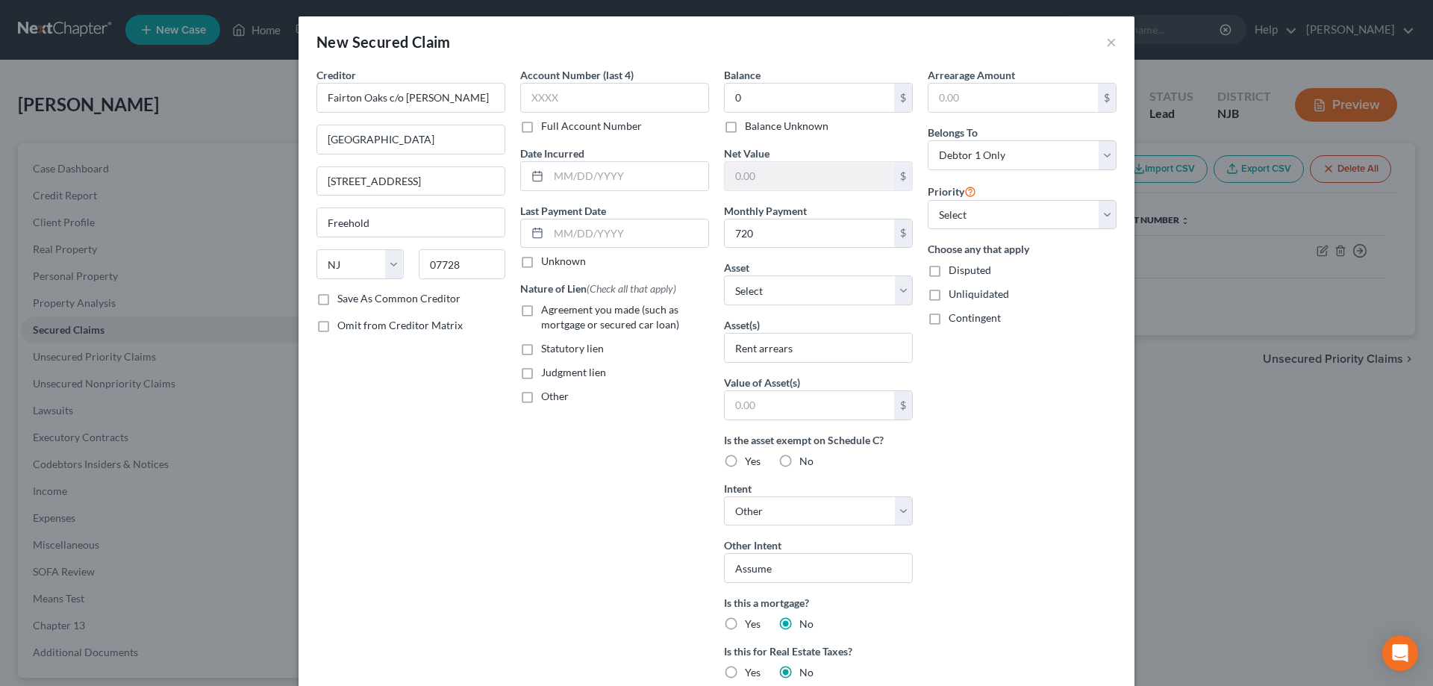
scroll to position [0, 0]
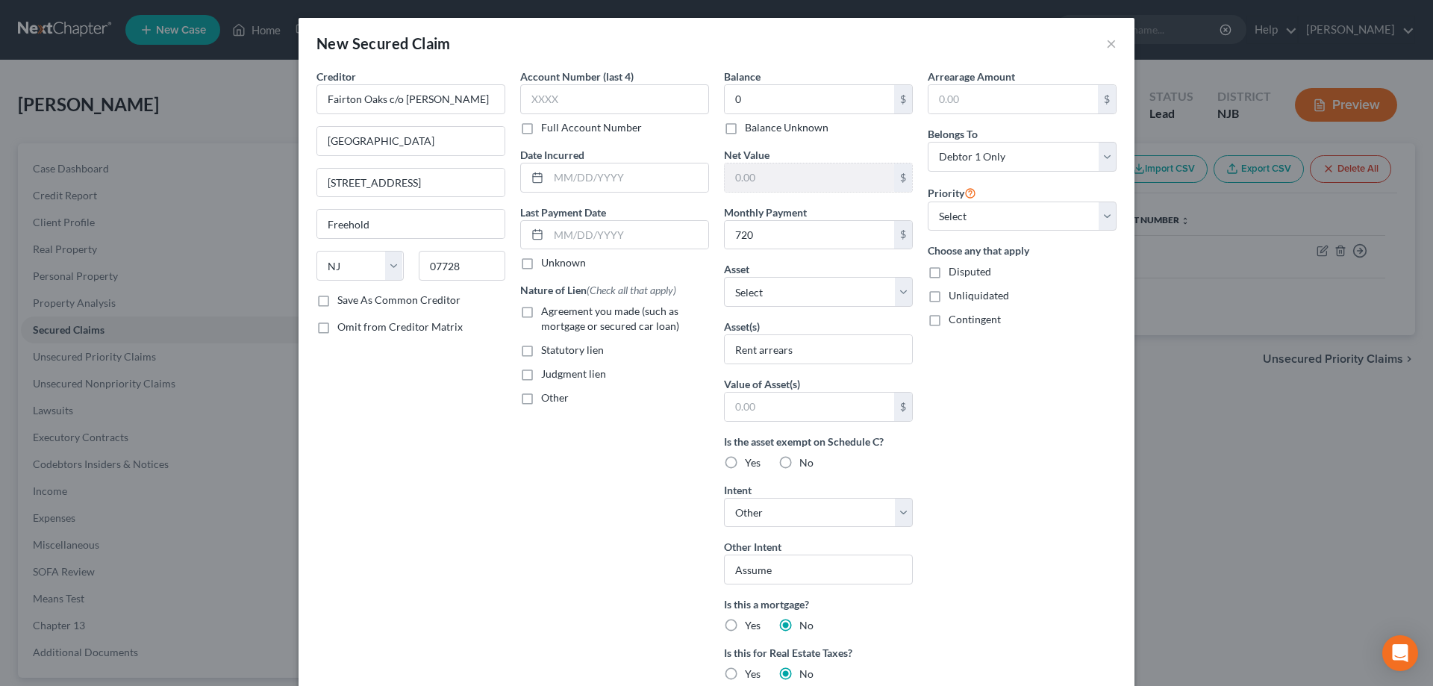
type textarea "Rent arrears"
click at [541, 307] on label "Agreement you made (such as mortgage or secured car loan)" at bounding box center [625, 319] width 168 height 30
click at [547, 307] on input "Agreement you made (such as mortgage or secured car loan)" at bounding box center [552, 309] width 10 height 10
checkbox input "true"
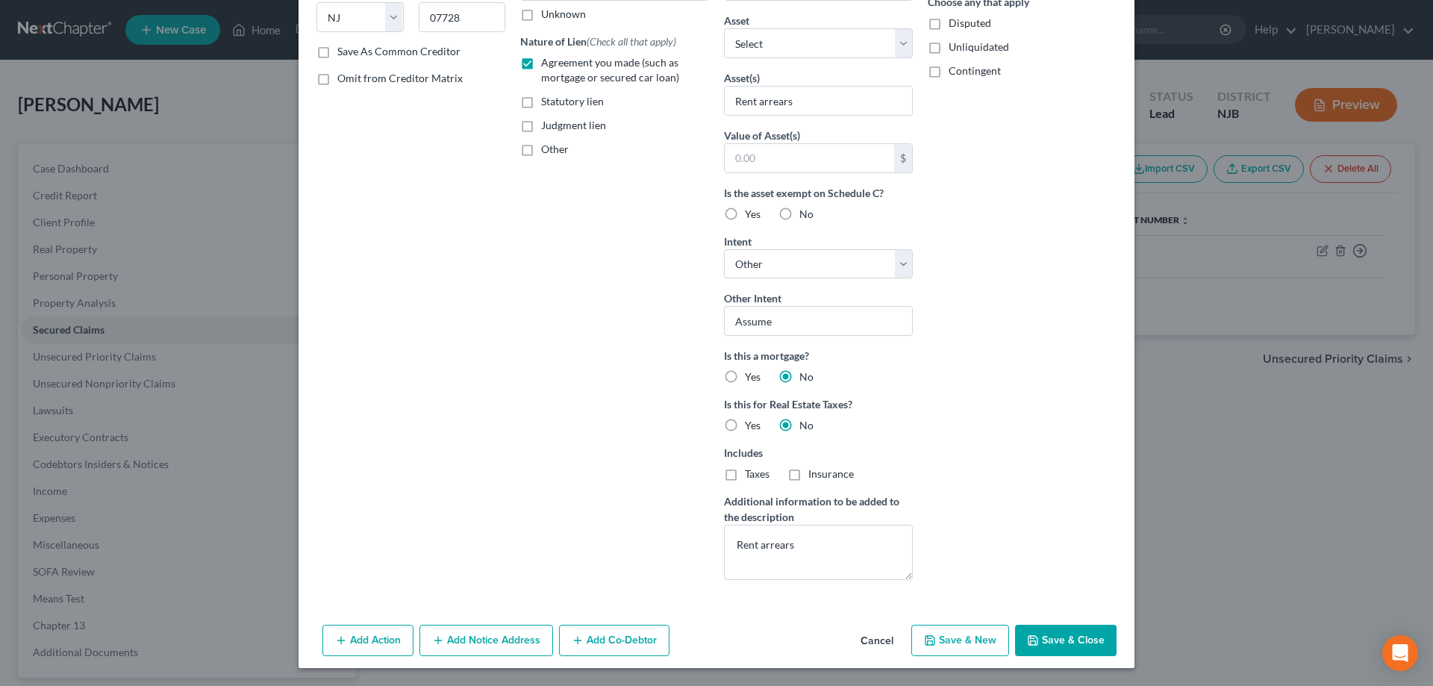
click at [1080, 645] on button "Save & Close" at bounding box center [1065, 640] width 101 height 31
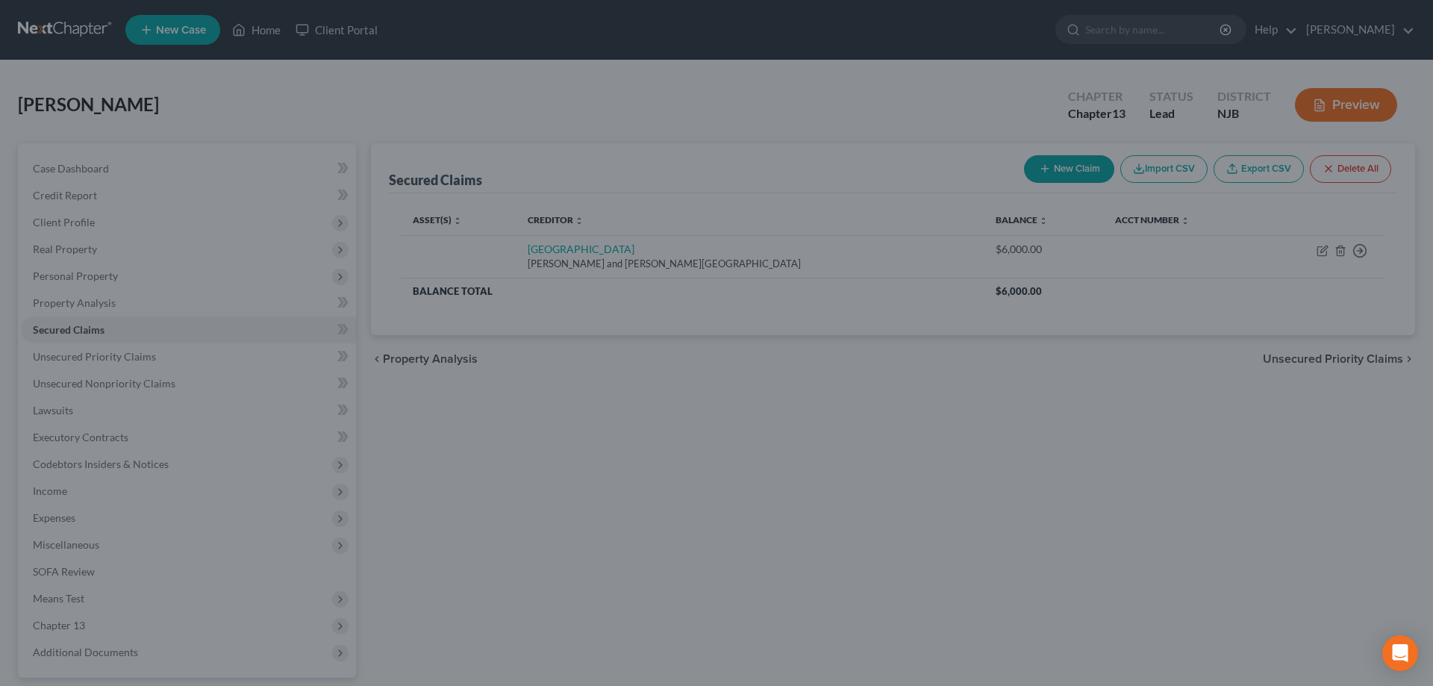
scroll to position [0, 0]
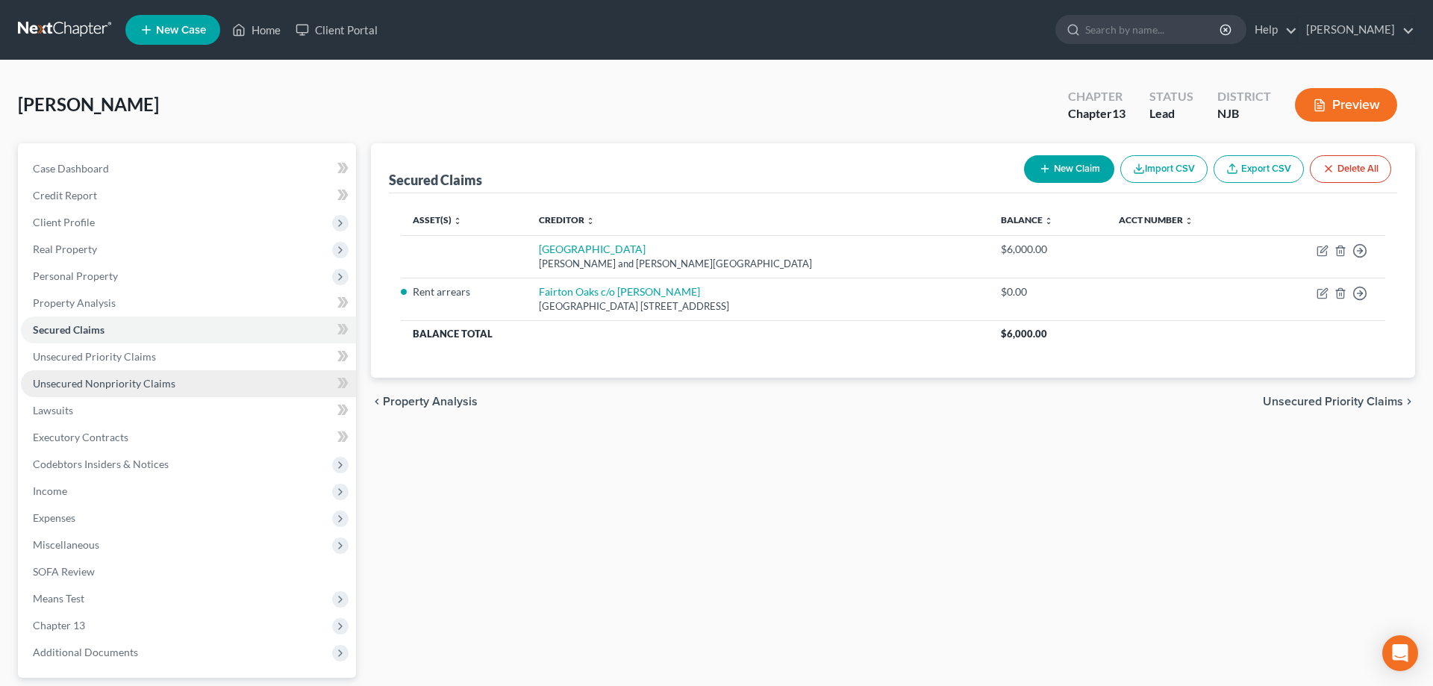
click at [128, 388] on span "Unsecured Nonpriority Claims" at bounding box center [104, 383] width 143 height 13
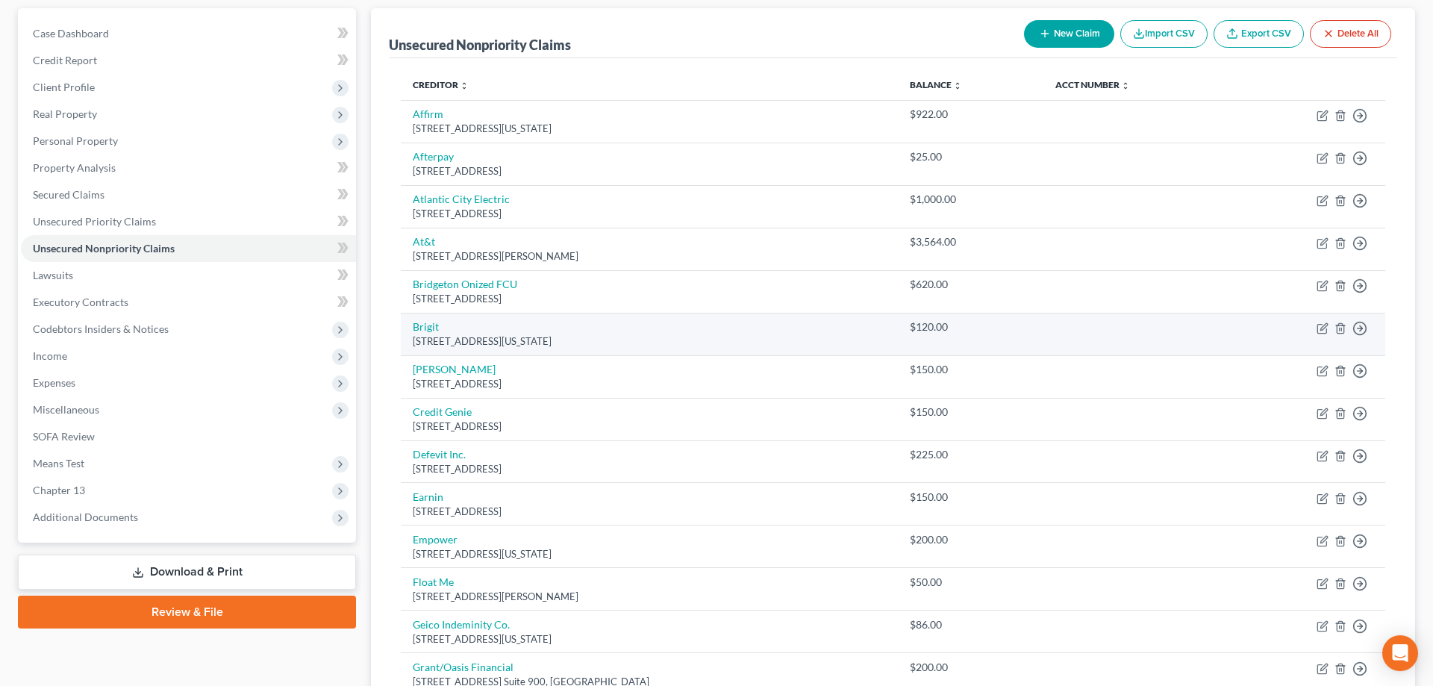
scroll to position [381, 0]
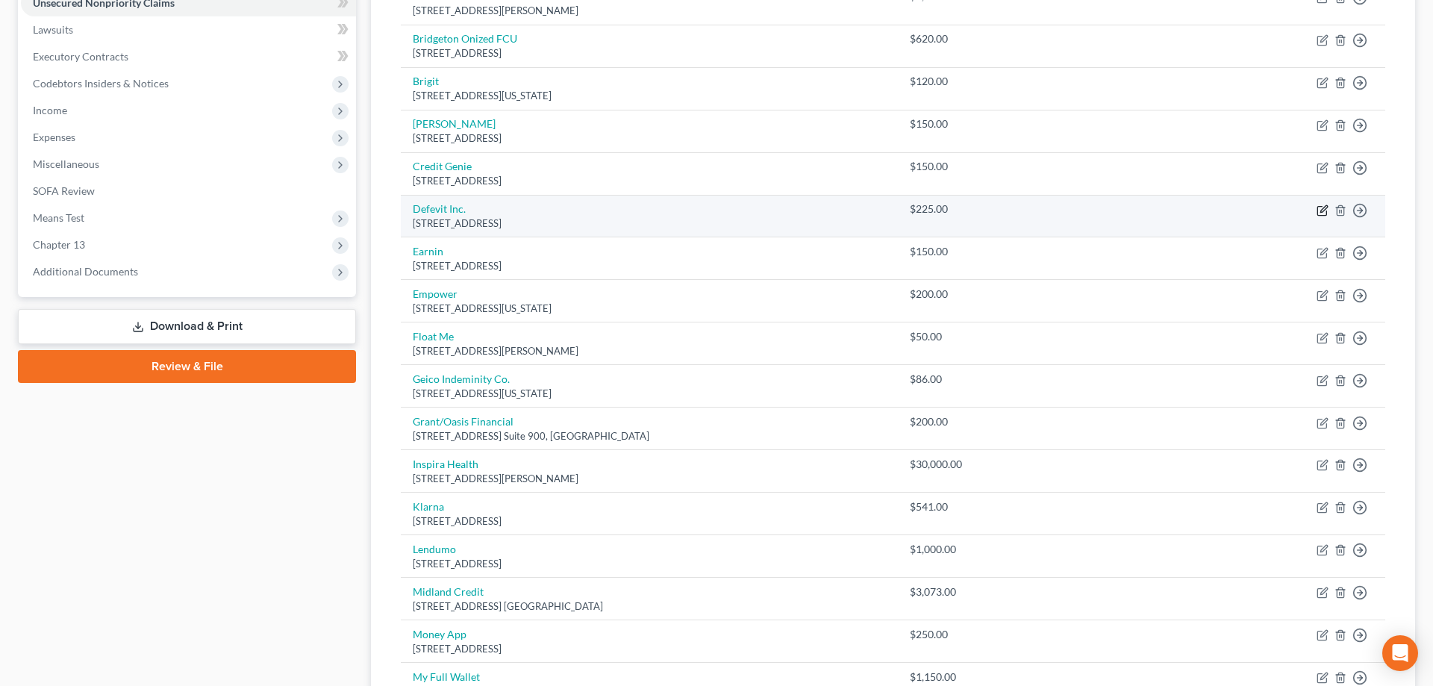
click at [1324, 206] on icon "button" at bounding box center [1322, 210] width 12 height 12
select select "26"
select select "14"
select select "0"
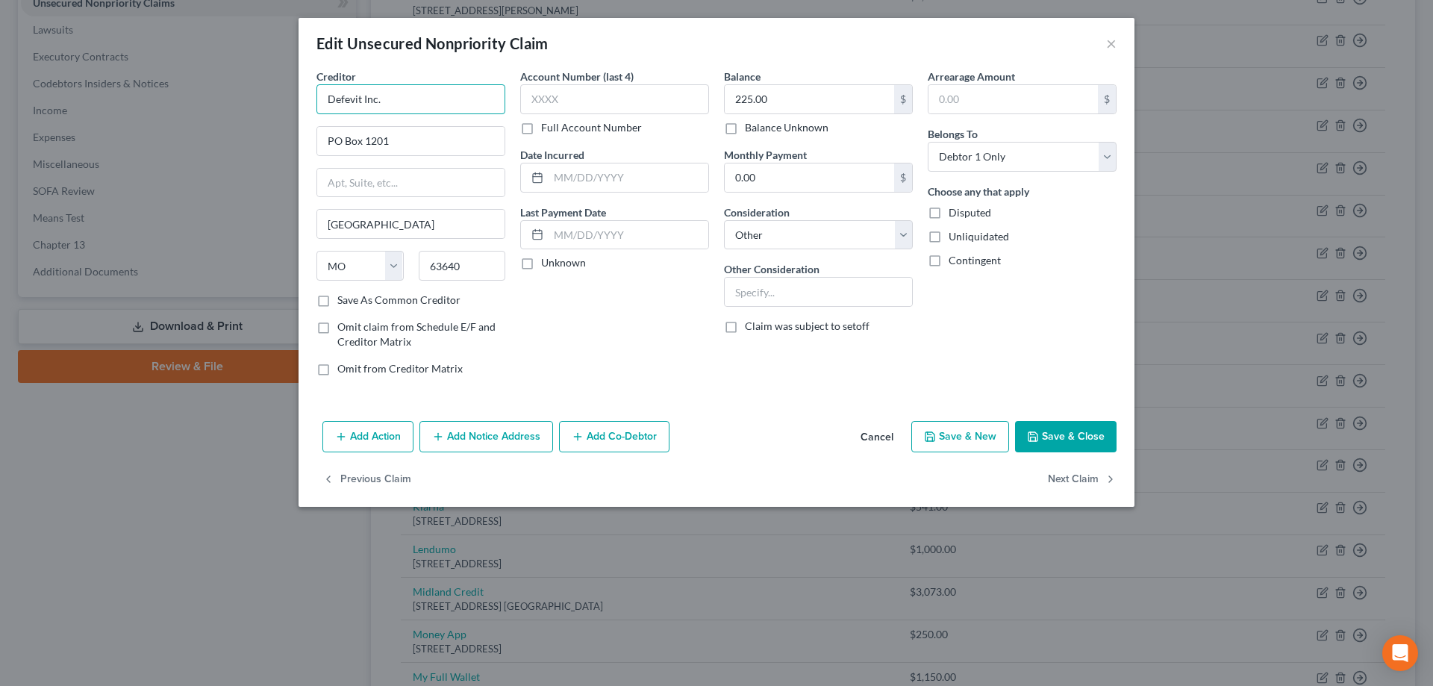
click at [354, 98] on input "Defevit Inc." at bounding box center [410, 99] width 189 height 30
type input "Deferit Inc."
click at [1045, 439] on button "Save & Close" at bounding box center [1065, 436] width 101 height 31
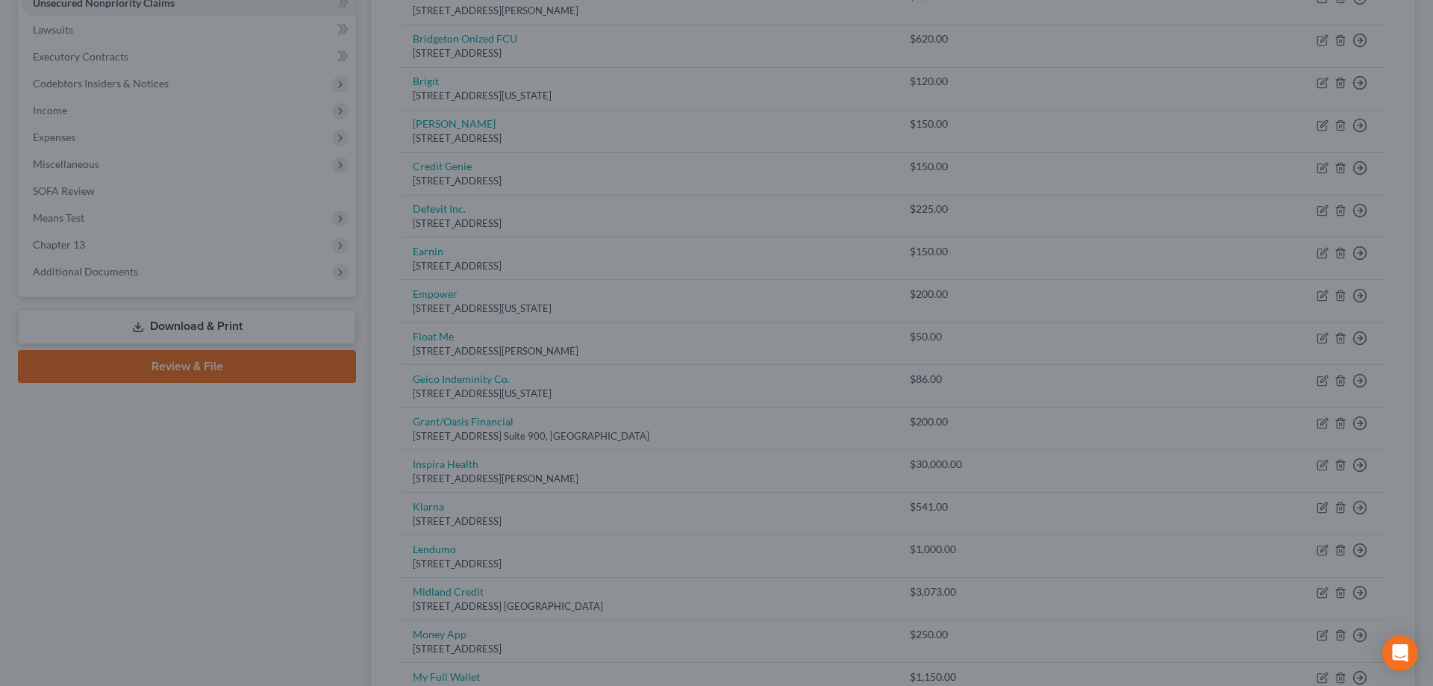
type input "0"
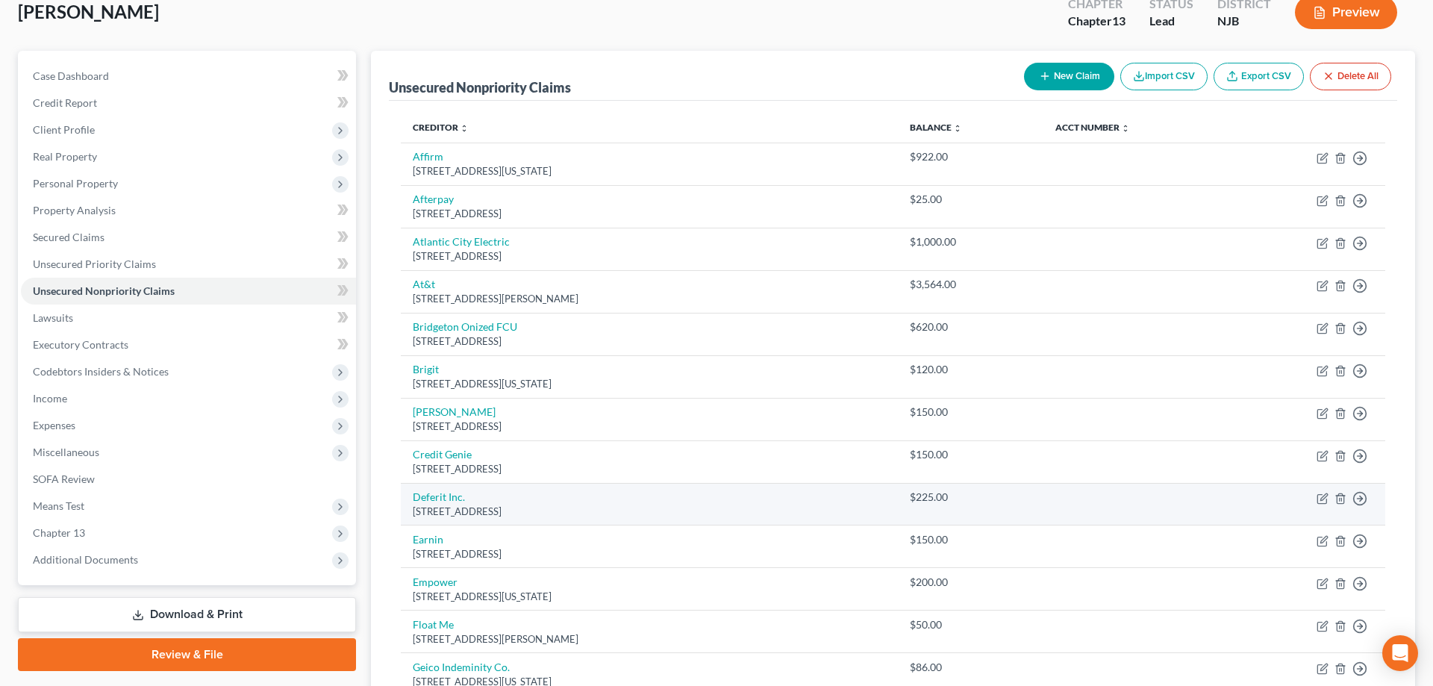
scroll to position [76, 0]
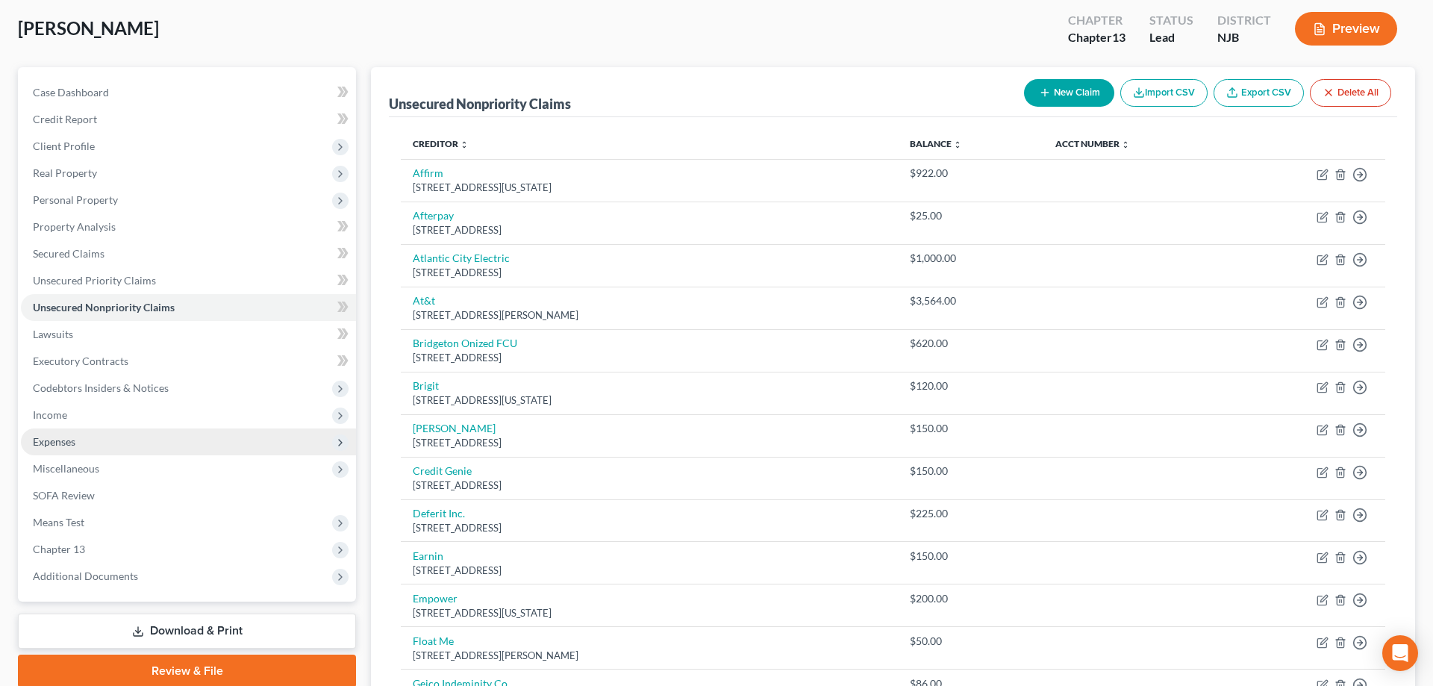
click at [34, 446] on span "Expenses" at bounding box center [54, 441] width 43 height 13
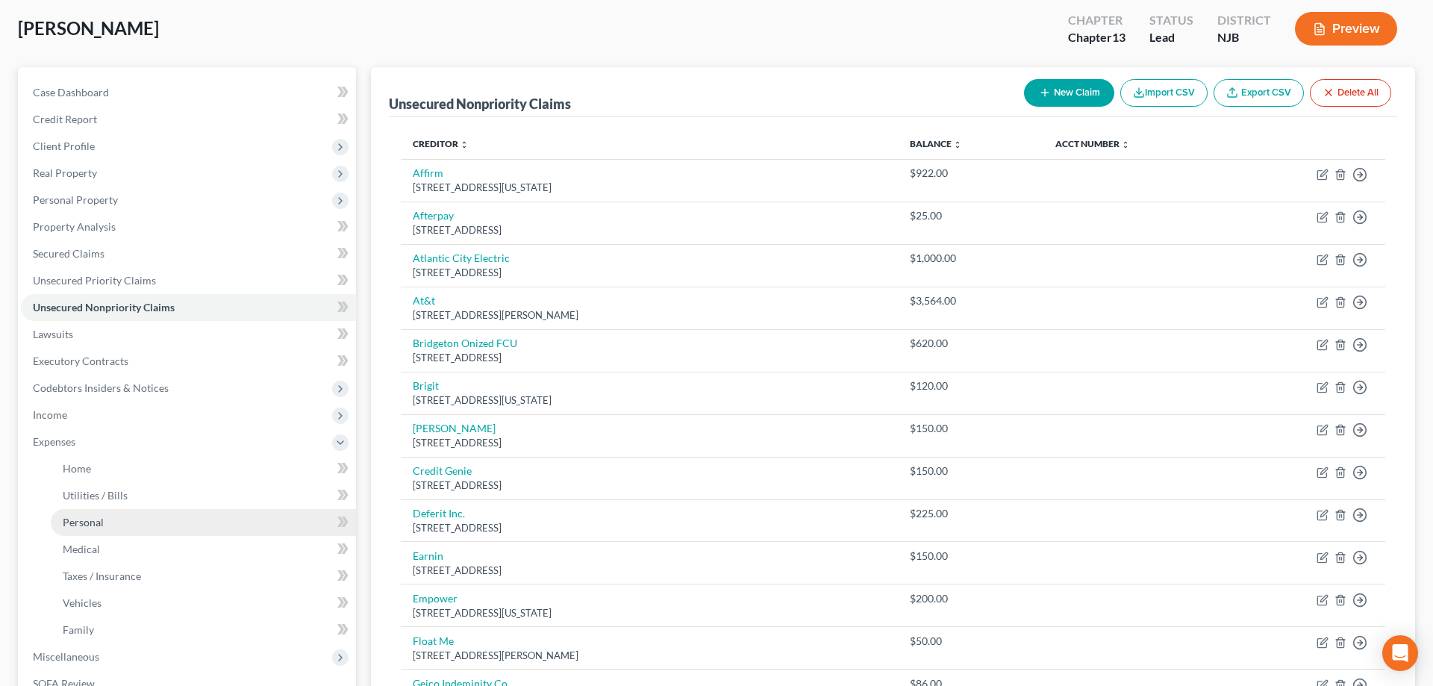
click at [82, 524] on span "Personal" at bounding box center [83, 522] width 41 height 13
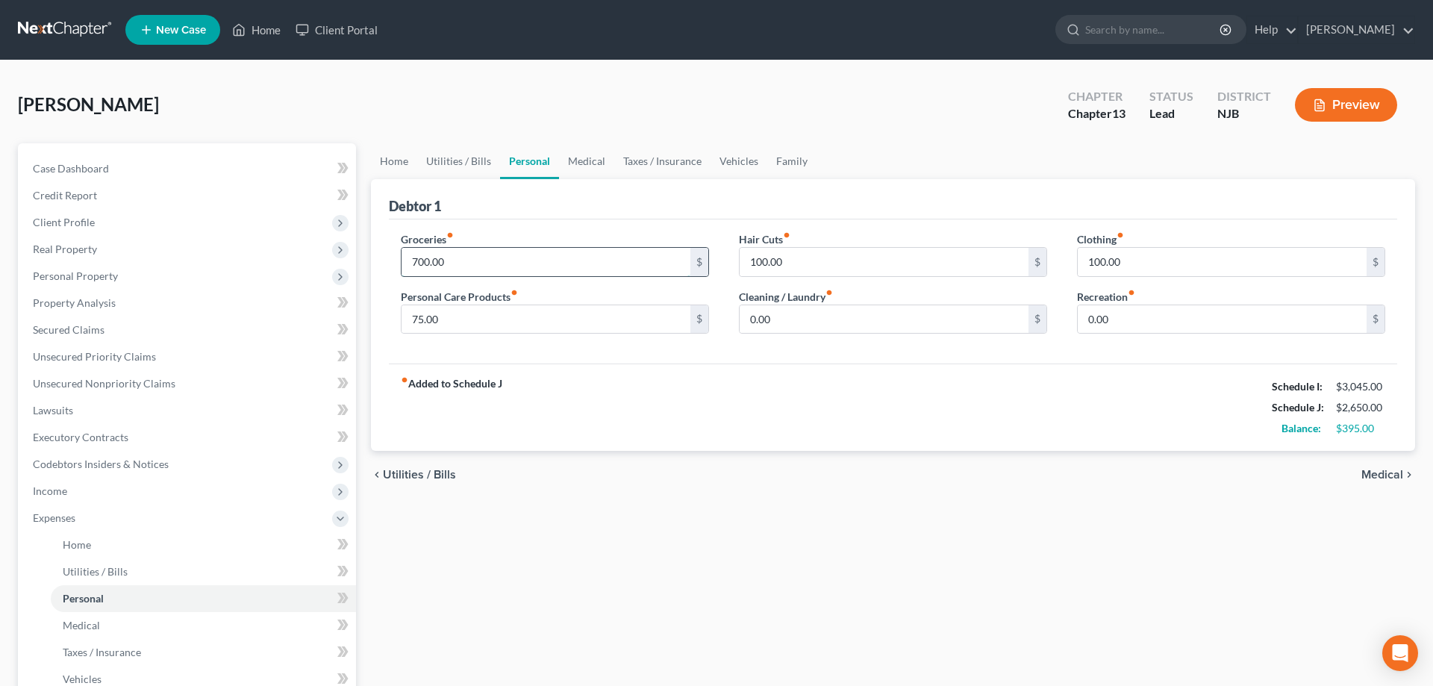
click at [474, 264] on input "700.00" at bounding box center [545, 262] width 289 height 28
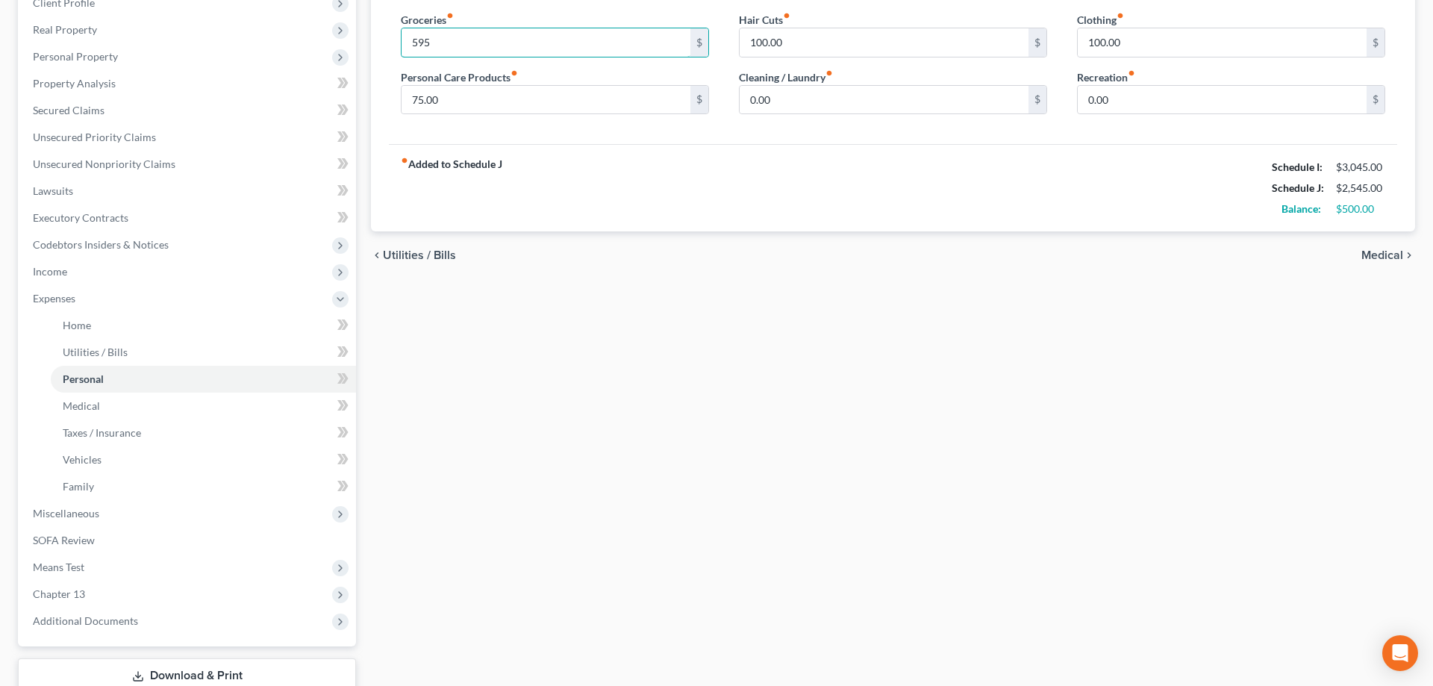
scroll to position [321, 0]
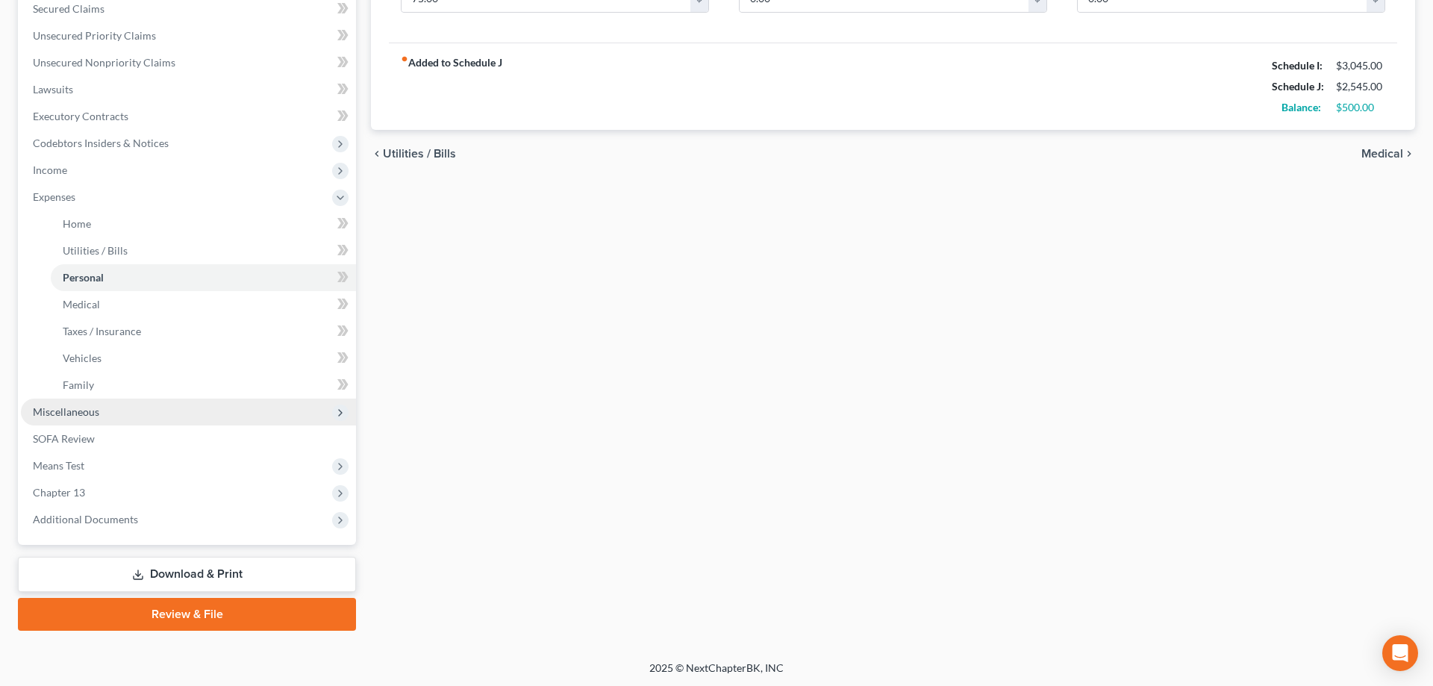
click at [74, 414] on span "Miscellaneous" at bounding box center [66, 411] width 66 height 13
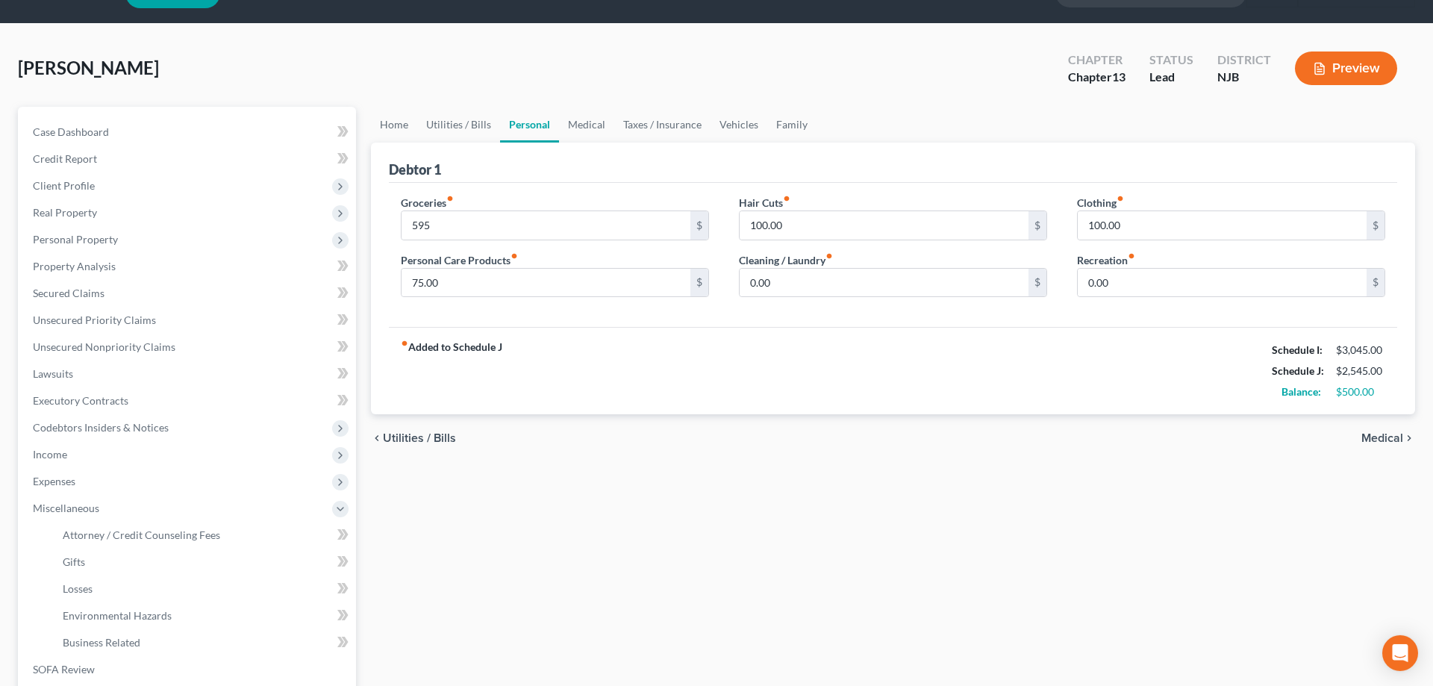
scroll to position [0, 0]
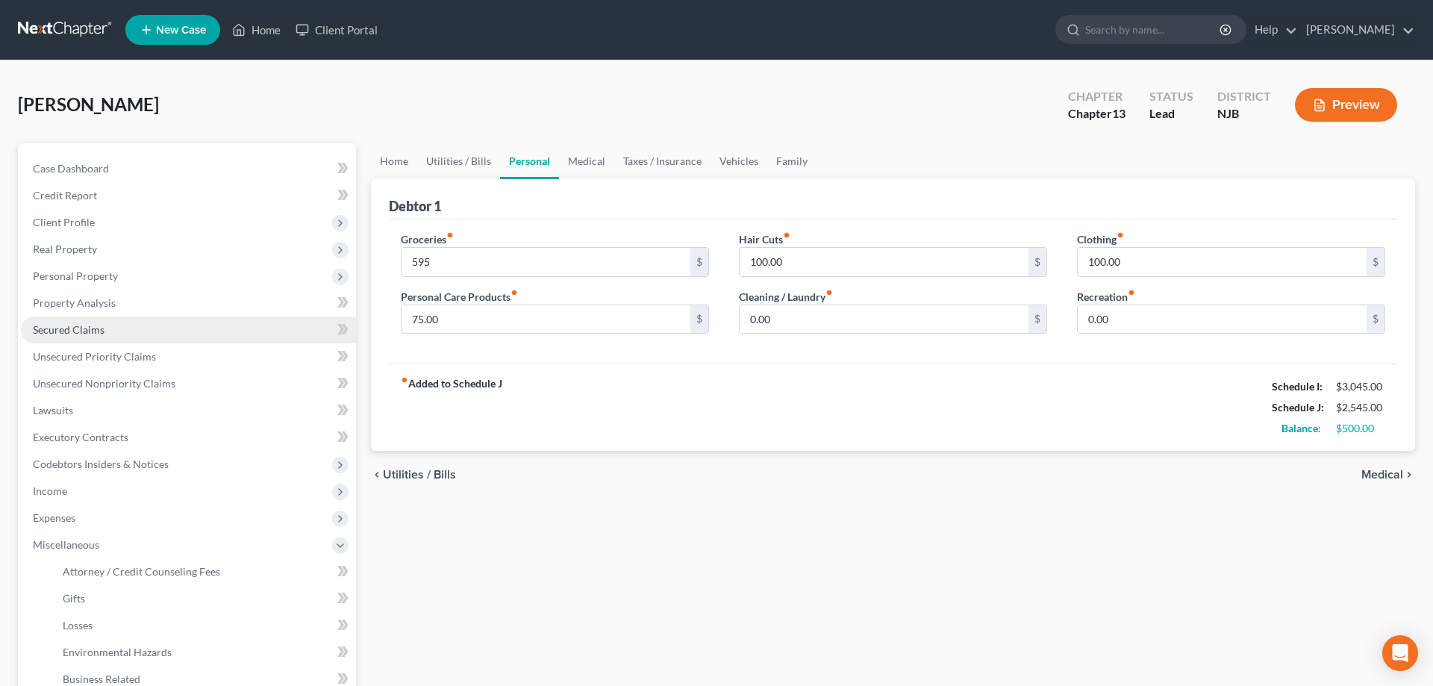
click at [96, 326] on span "Secured Claims" at bounding box center [69, 329] width 72 height 13
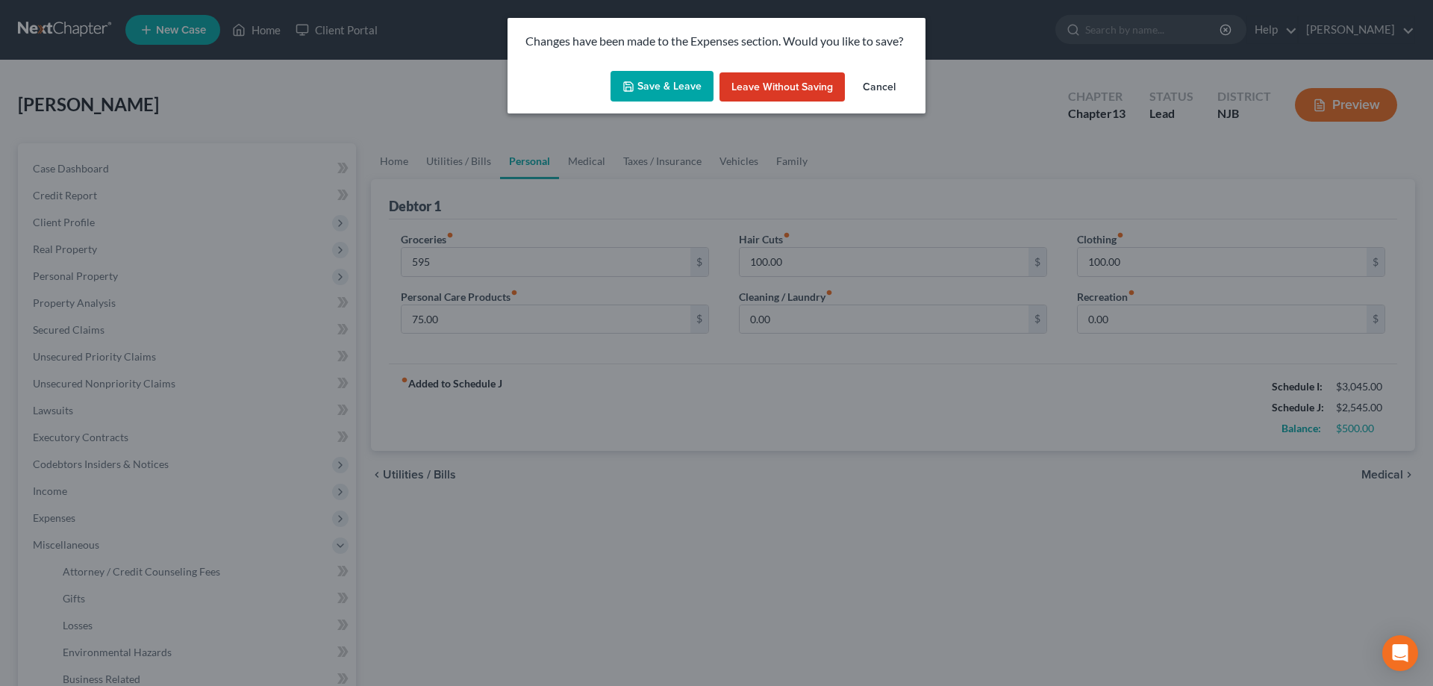
click at [666, 87] on button "Save & Leave" at bounding box center [661, 86] width 103 height 31
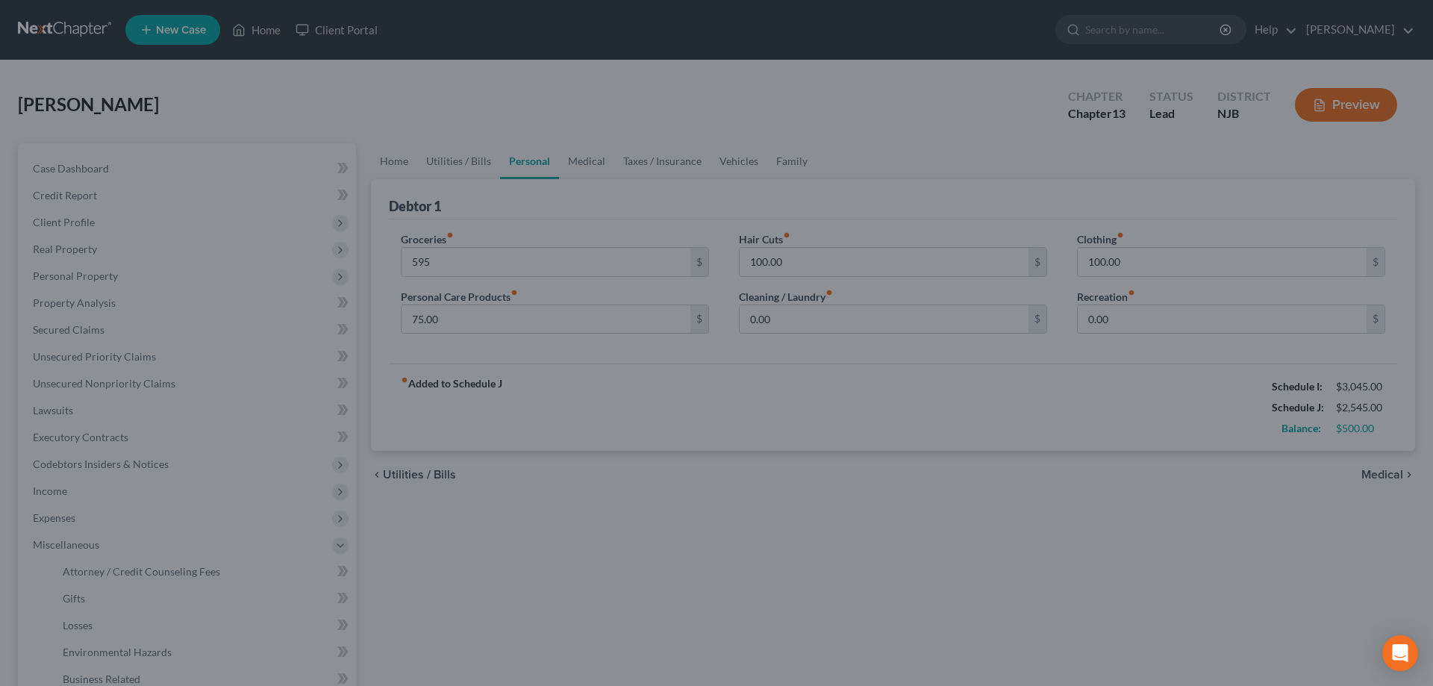
type input "595.00"
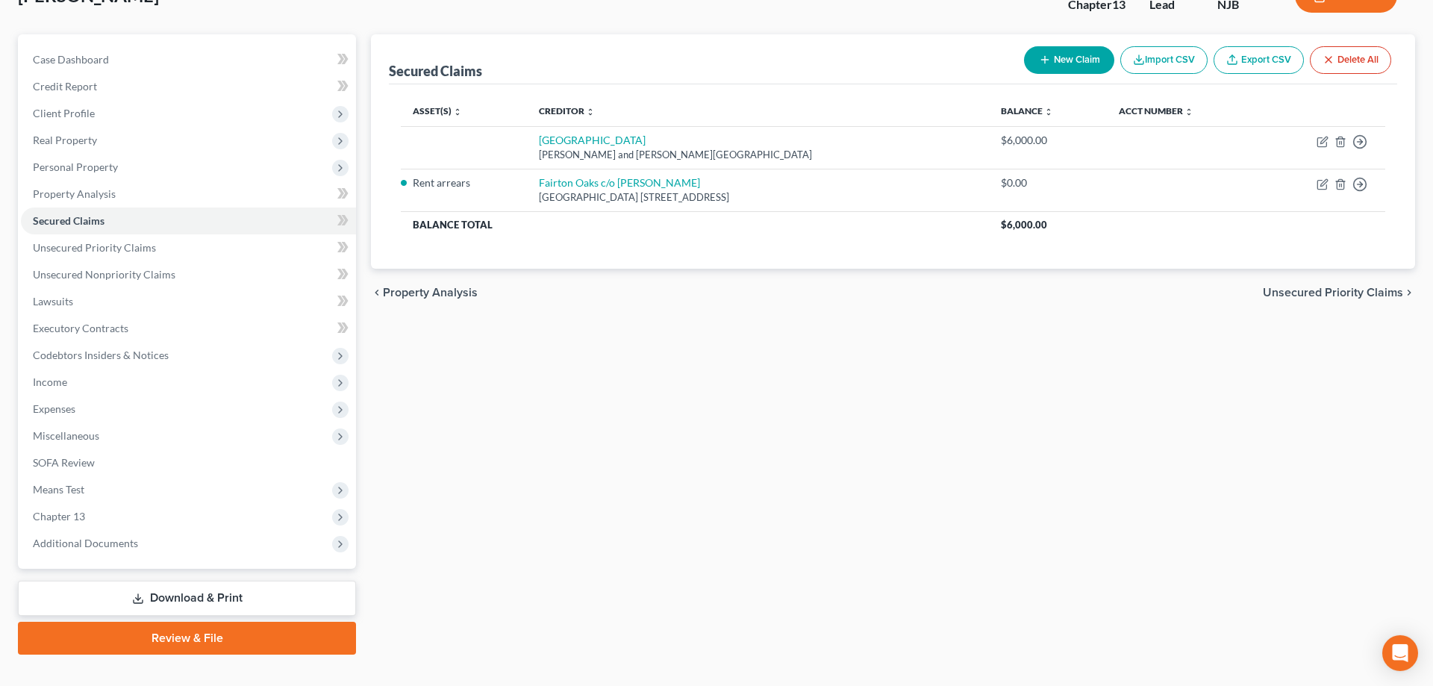
scroll to position [133, 0]
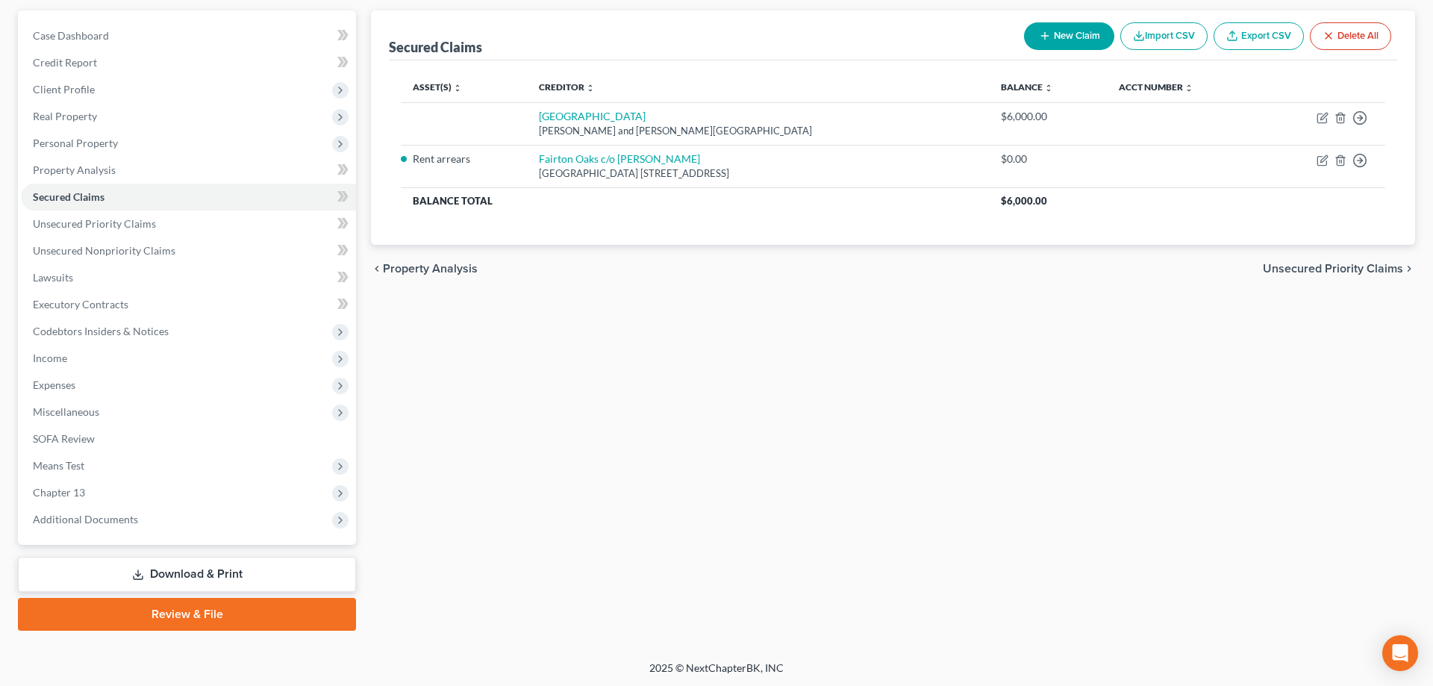
click at [240, 575] on link "Download & Print" at bounding box center [187, 574] width 338 height 35
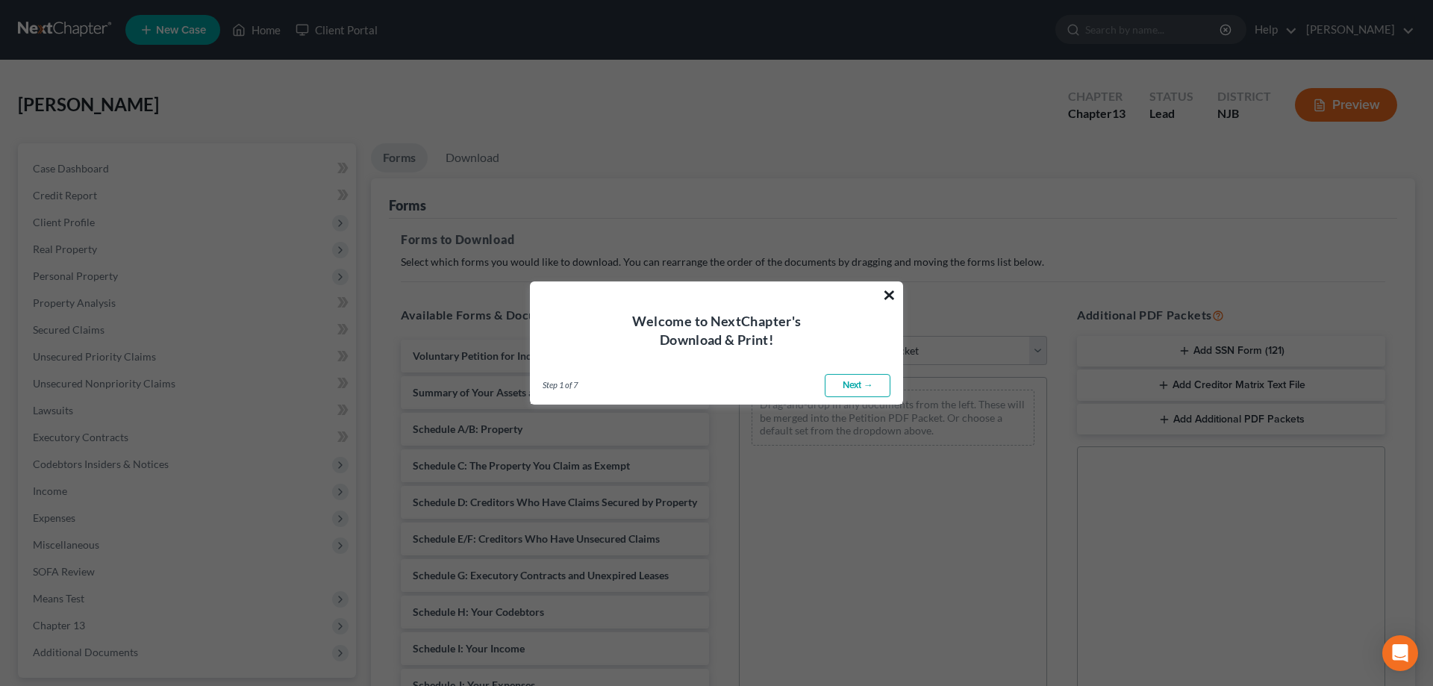
click at [890, 293] on button "×" at bounding box center [889, 295] width 14 height 24
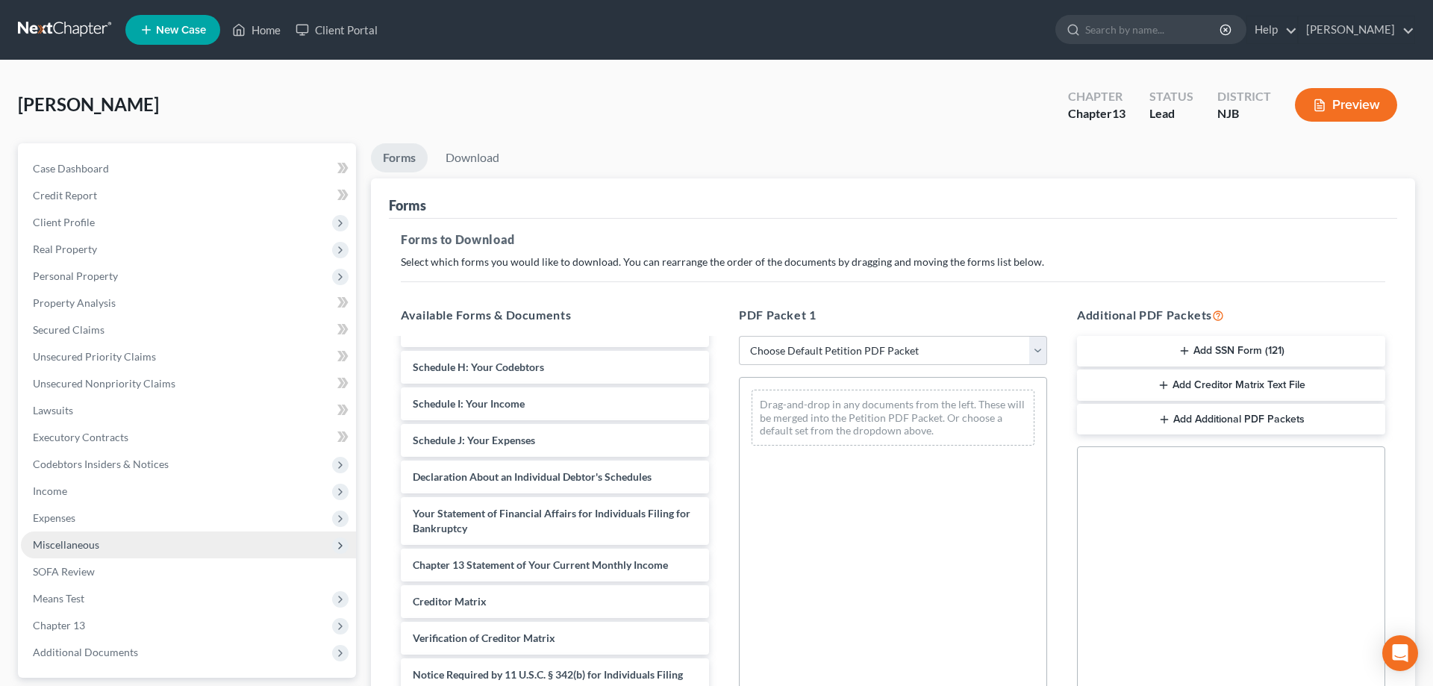
scroll to position [235, 0]
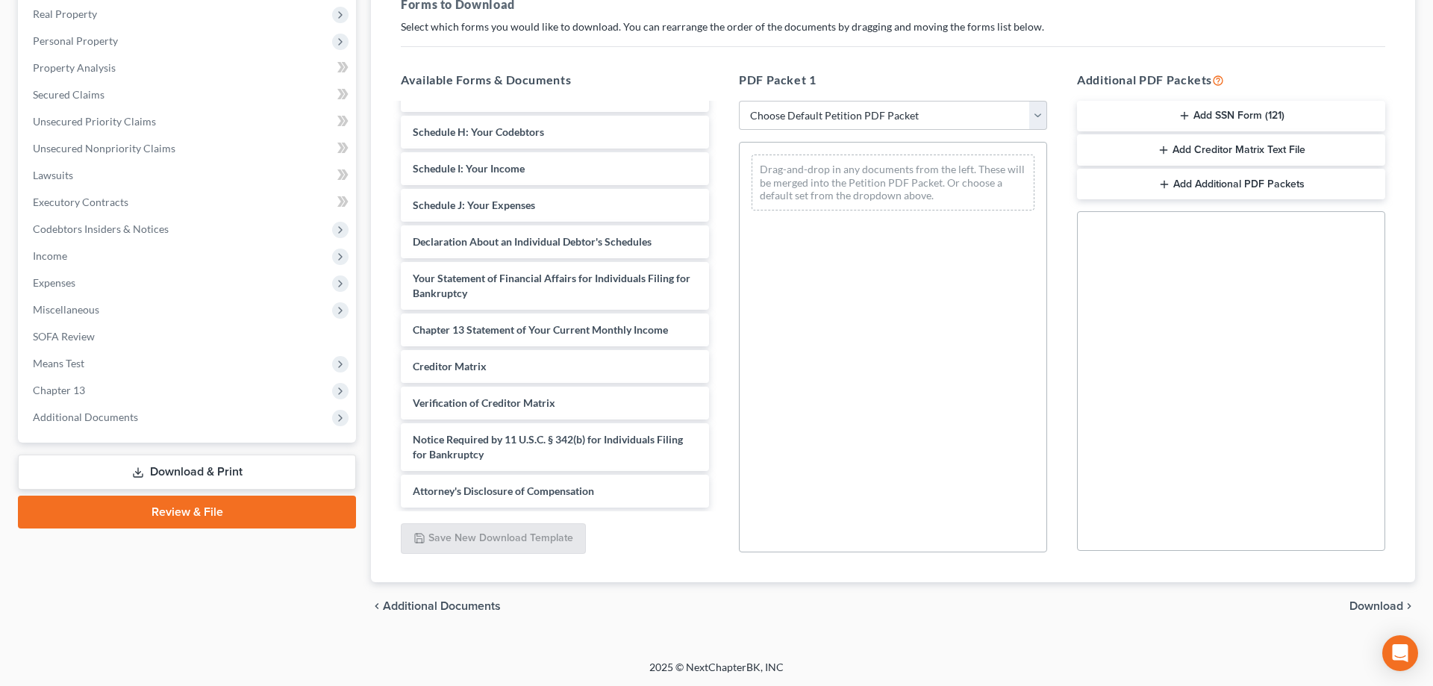
click at [195, 516] on link "Review & File" at bounding box center [187, 511] width 338 height 33
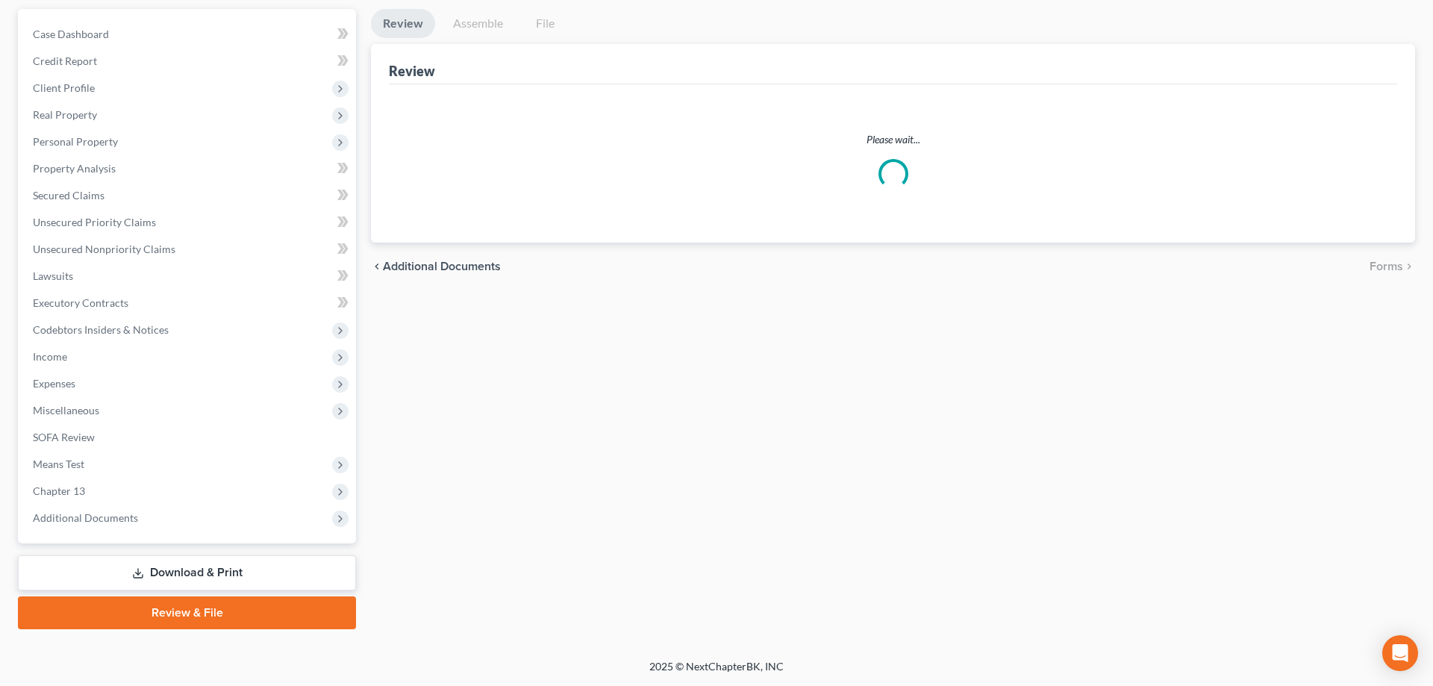
scroll to position [133, 0]
